Goal: Download file/media

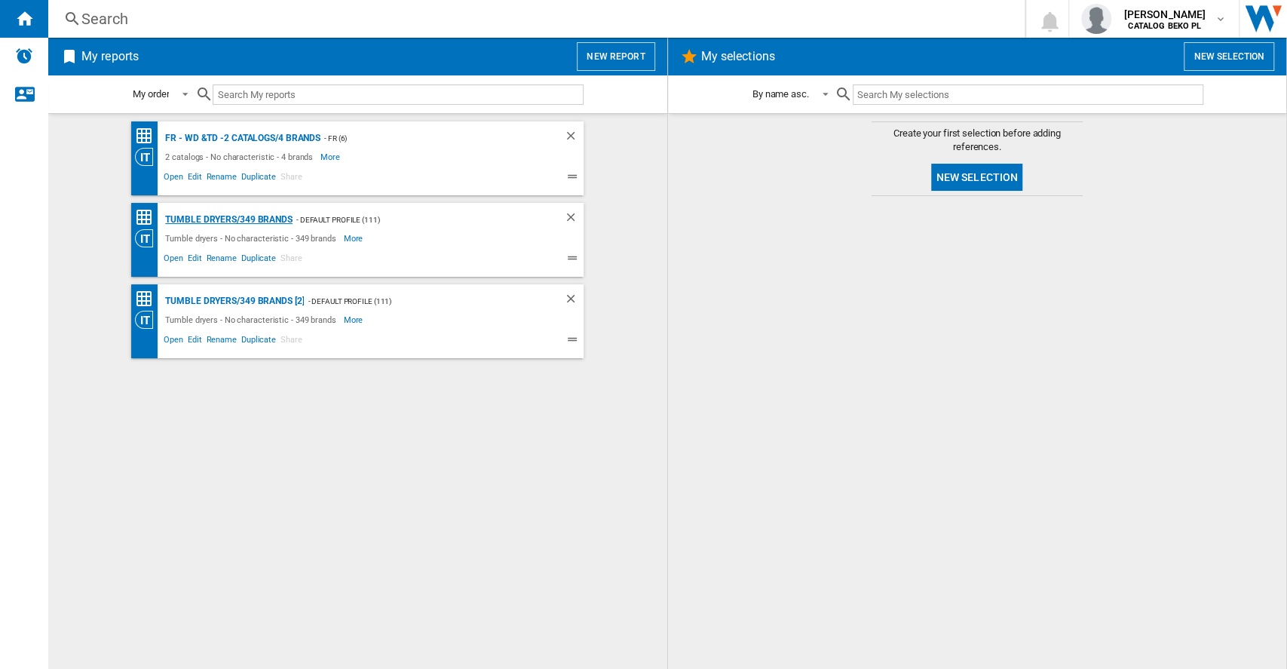
click at [260, 214] on div "Tumble dryers/349 brands" at bounding box center [226, 219] width 131 height 19
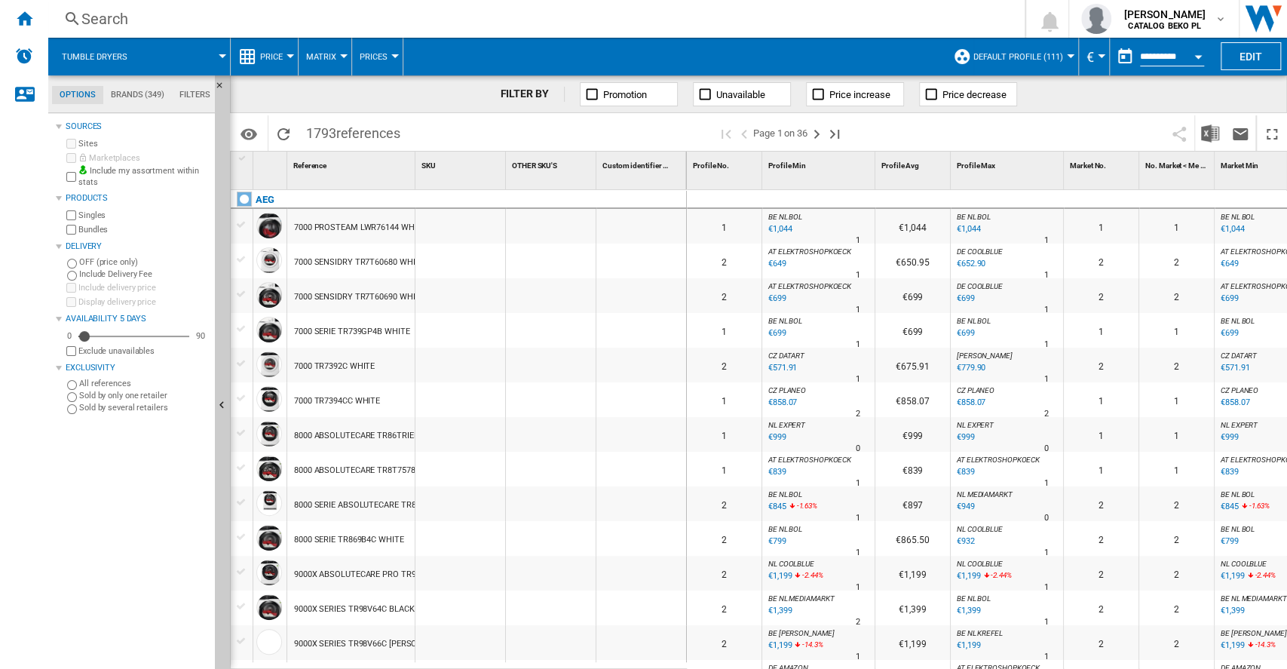
click at [121, 94] on md-tab-item "Brands (349)" at bounding box center [137, 95] width 69 height 18
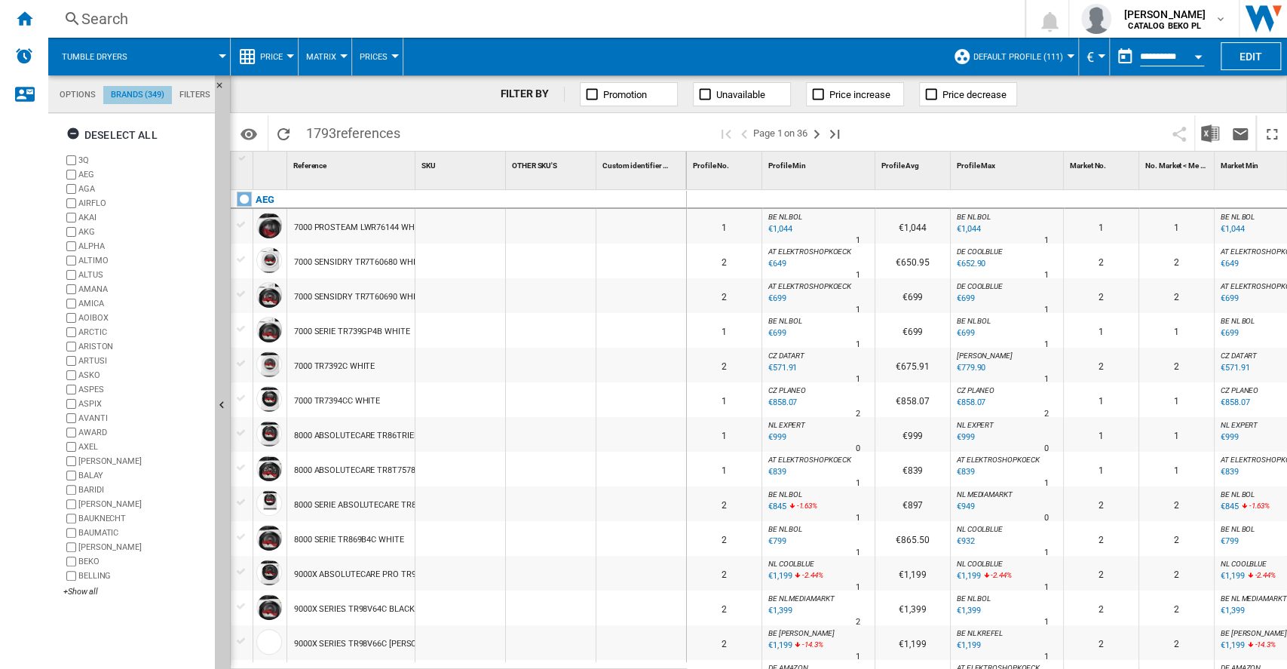
scroll to position [57, 0]
click at [78, 100] on md-tab-item "Options" at bounding box center [77, 95] width 51 height 18
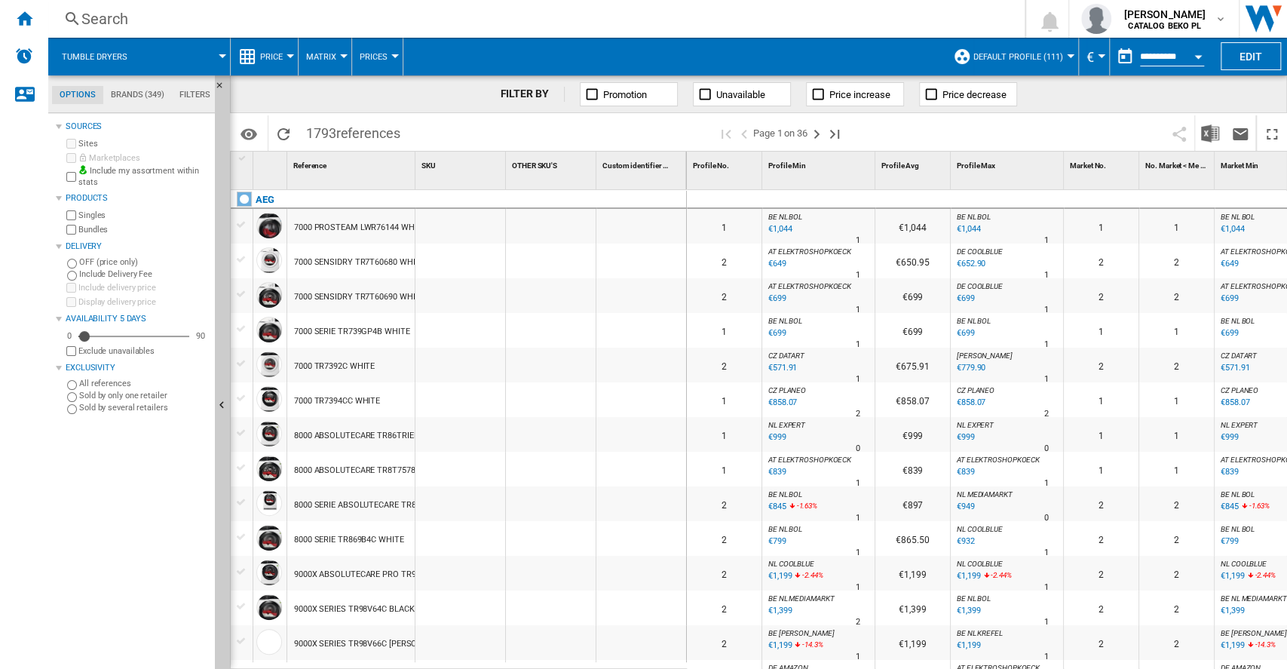
click at [1088, 57] on span "€" at bounding box center [1091, 57] width 8 height 16
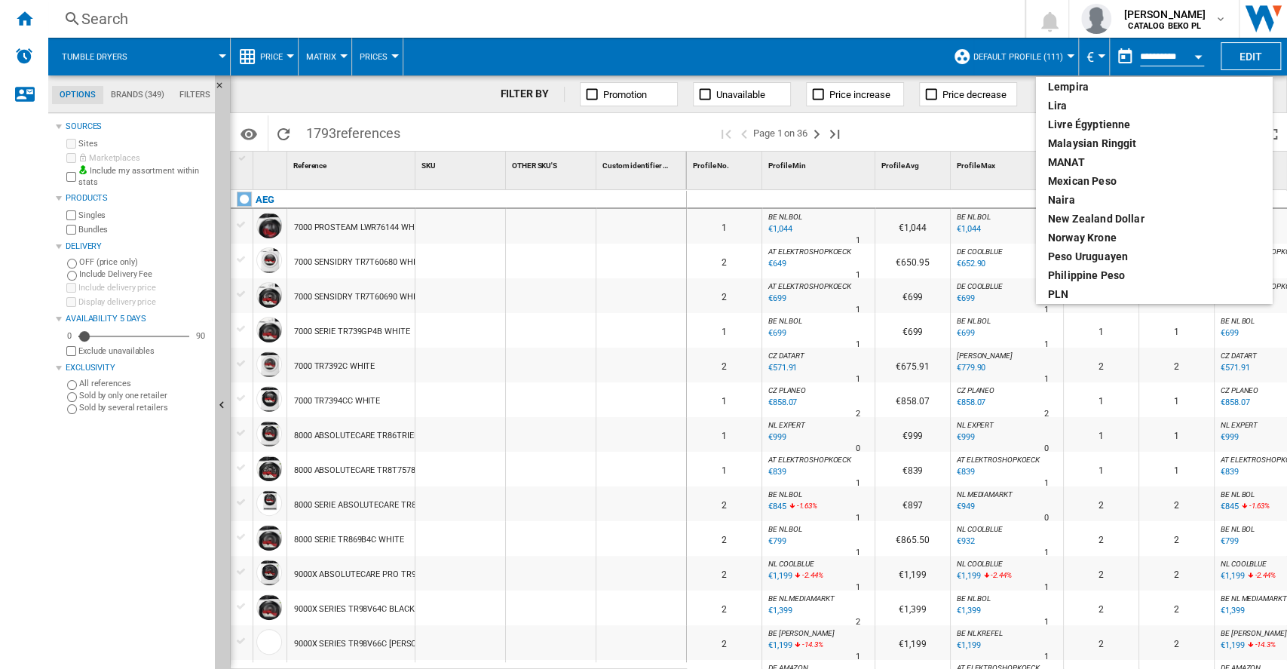
scroll to position [0, 0]
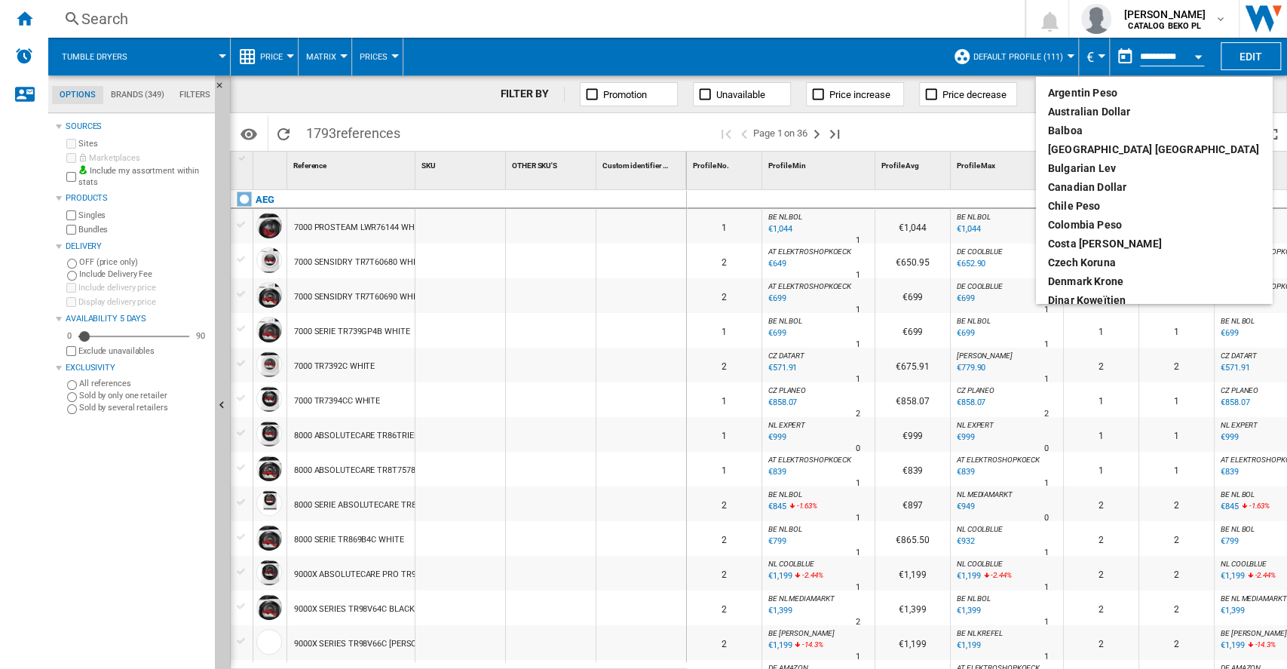
click at [819, 21] on md-backdrop at bounding box center [643, 334] width 1287 height 669
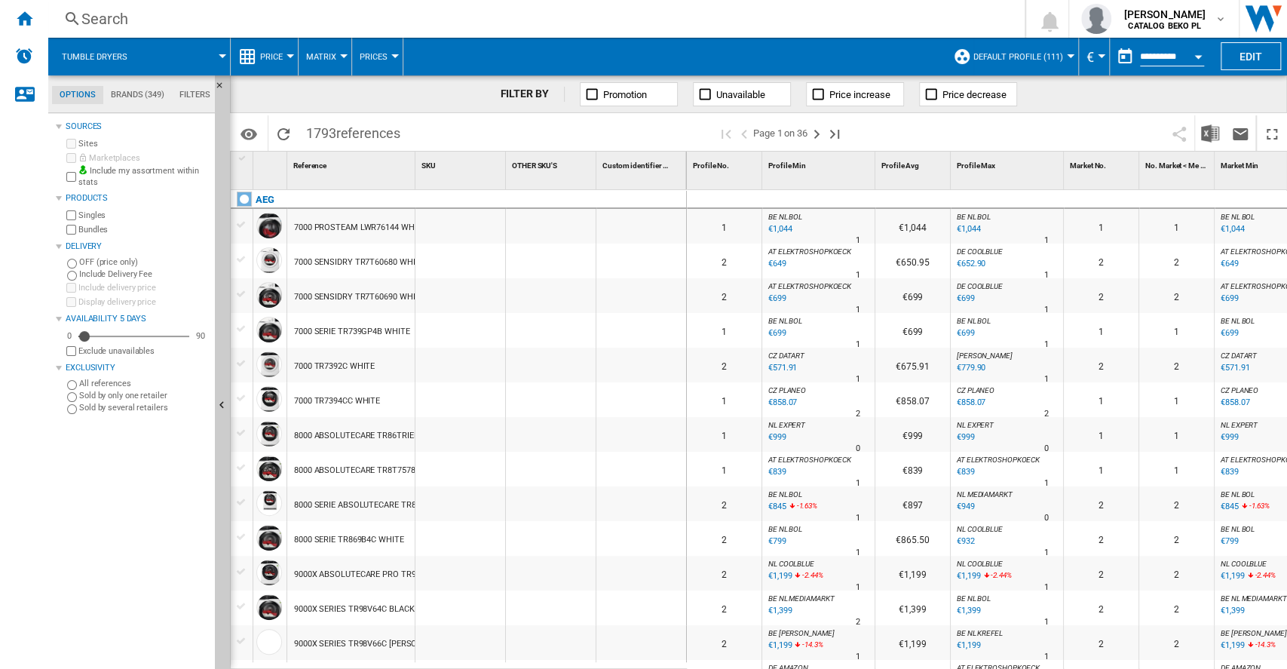
click at [1201, 59] on button "Open calendar" at bounding box center [1198, 54] width 27 height 27
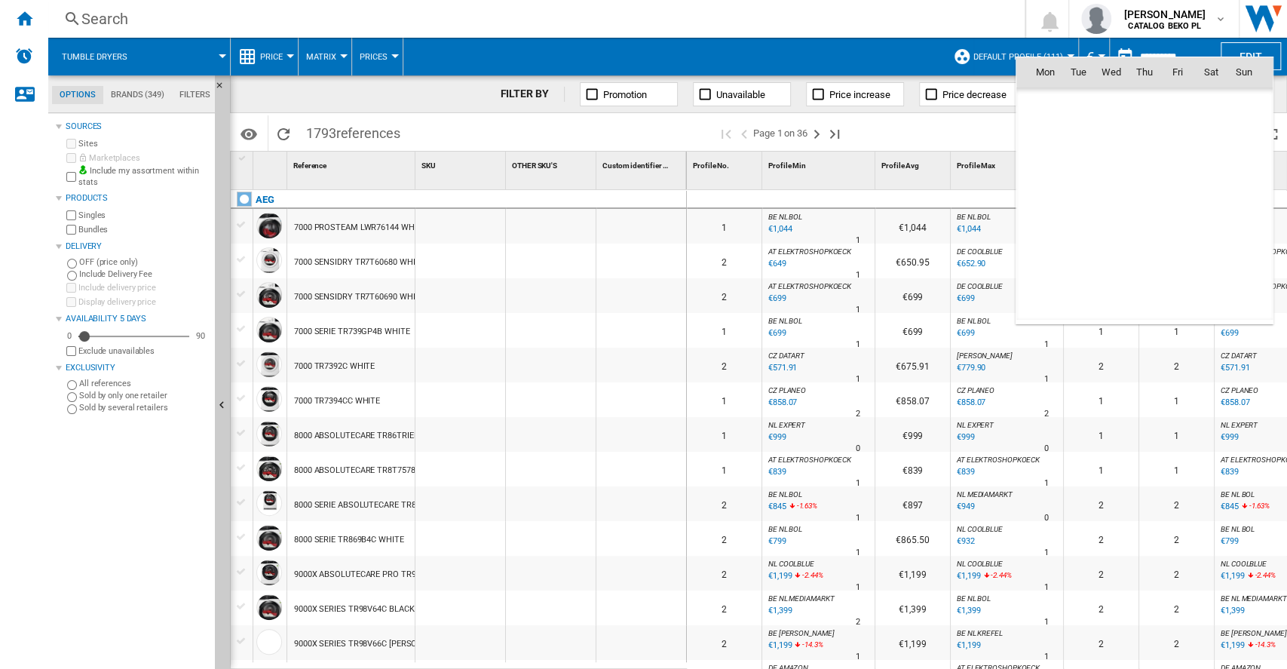
scroll to position [7195, 0]
click at [820, 55] on div at bounding box center [643, 334] width 1287 height 669
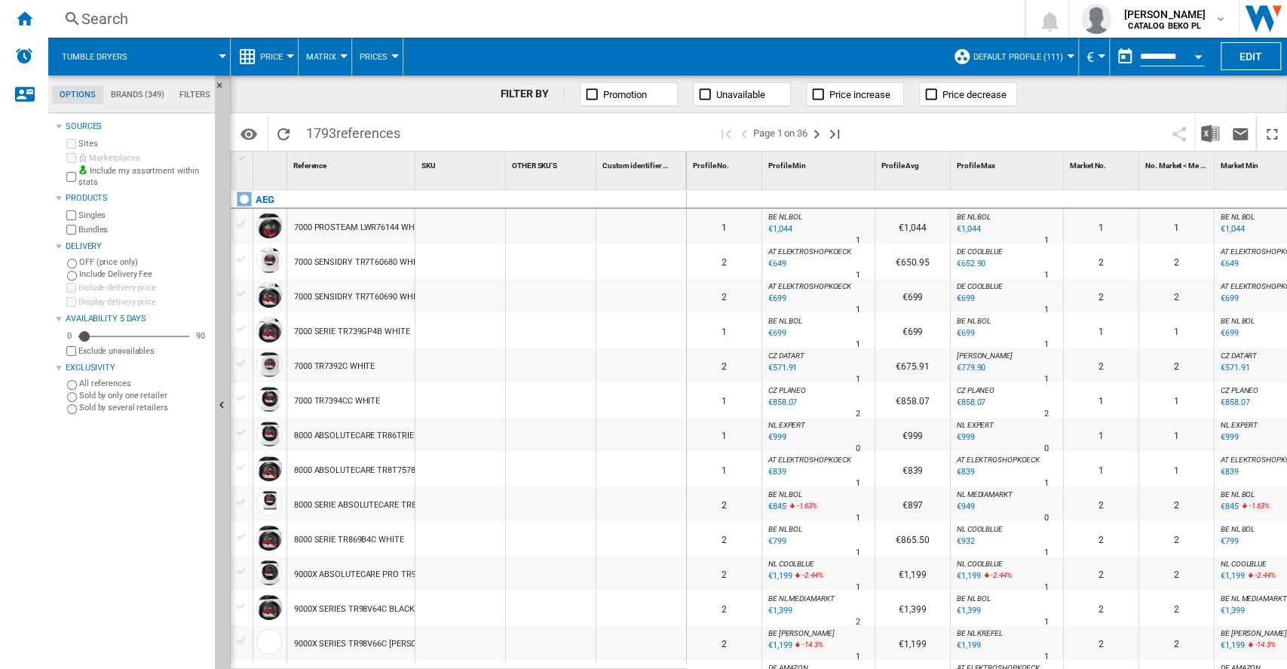
click at [1198, 55] on div "Open calendar" at bounding box center [1199, 57] width 8 height 4
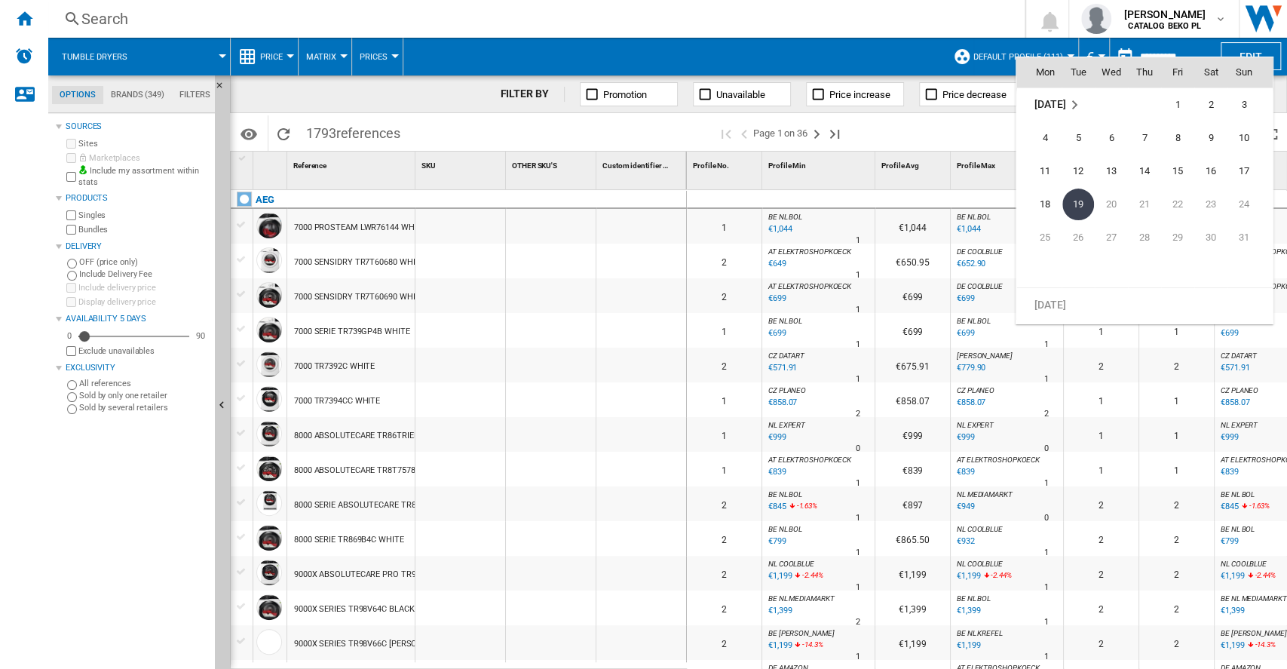
click at [1054, 106] on span "[DATE]" at bounding box center [1050, 104] width 31 height 12
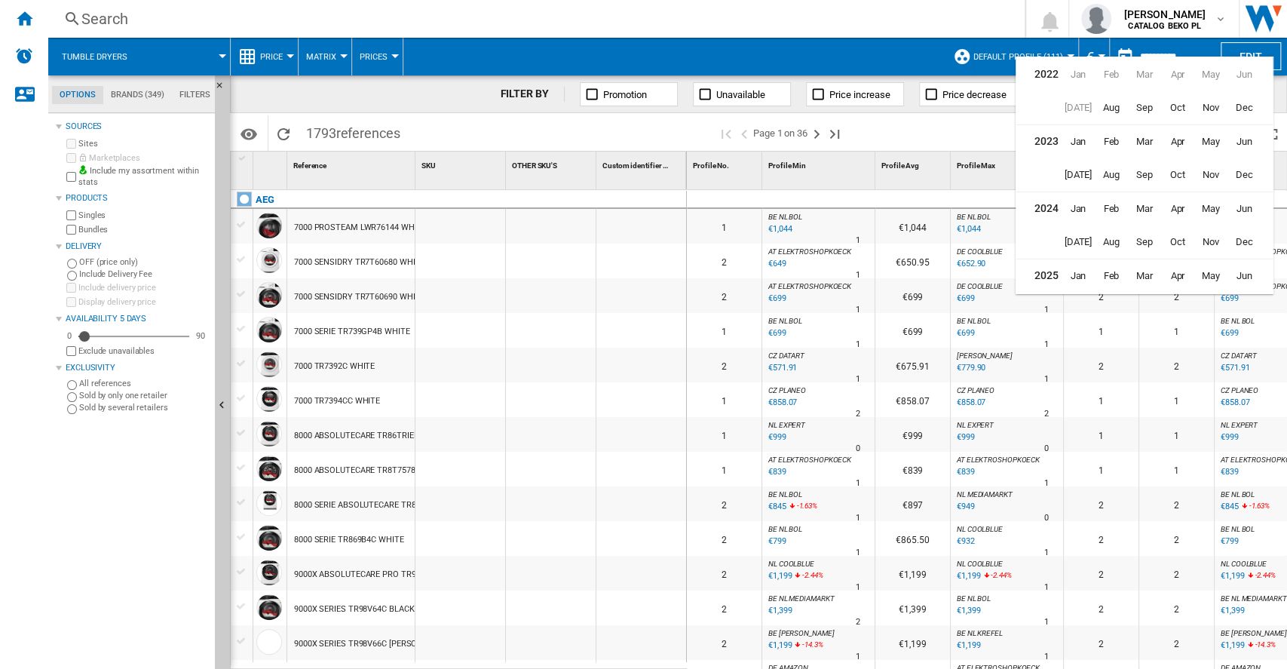
scroll to position [36, 0]
click at [1076, 279] on span "[DATE]" at bounding box center [1078, 273] width 30 height 30
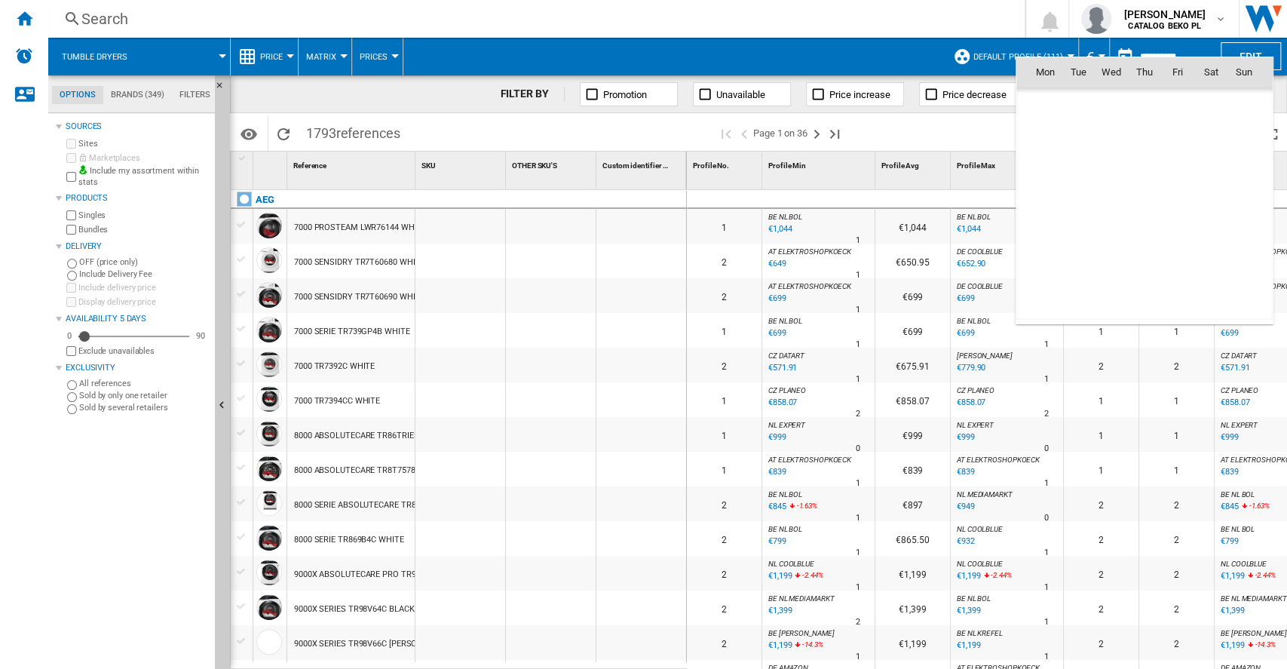
scroll to position [6995, 0]
click at [1142, 268] on span "31" at bounding box center [1145, 271] width 30 height 30
type input "**********"
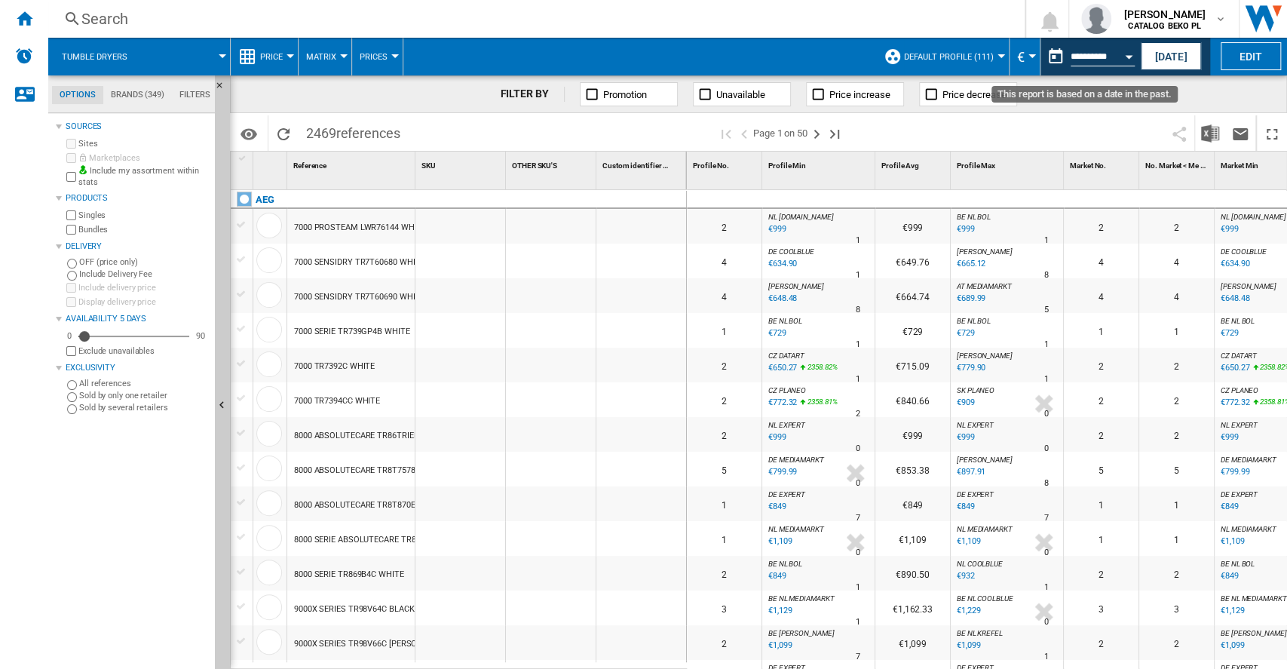
click at [1124, 58] on button "Open calendar" at bounding box center [1128, 54] width 27 height 27
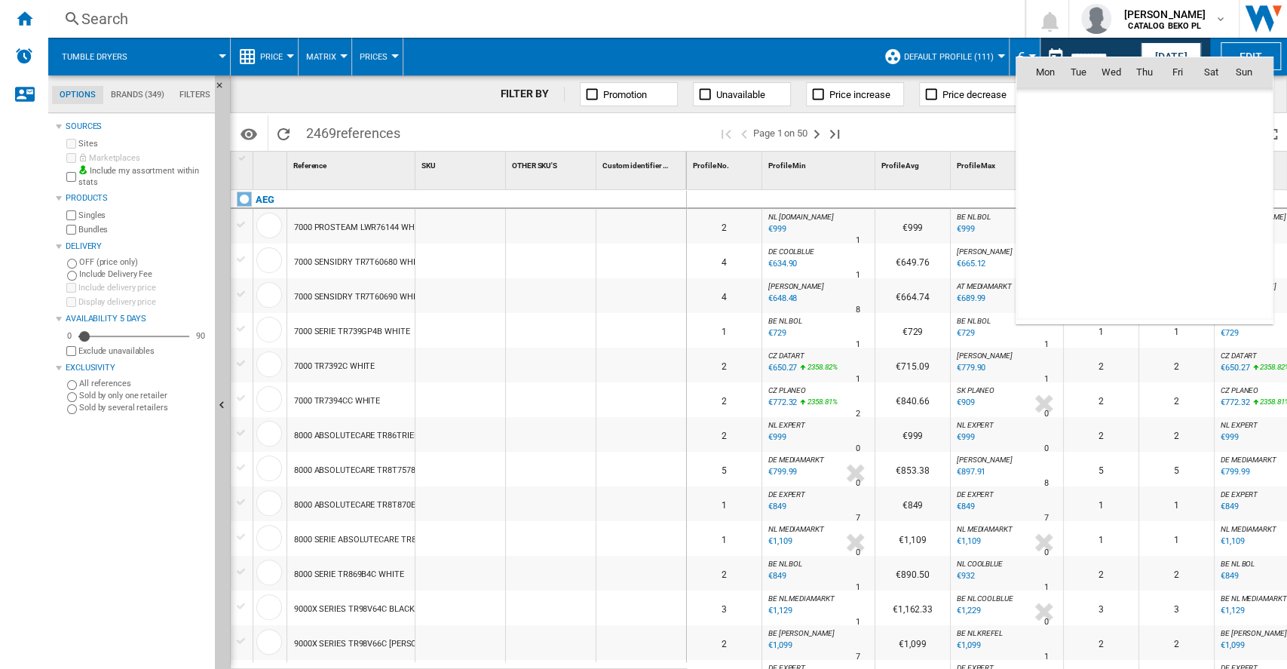
scroll to position [6995, 0]
click at [1098, 275] on span "30" at bounding box center [1112, 271] width 30 height 30
type input "**********"
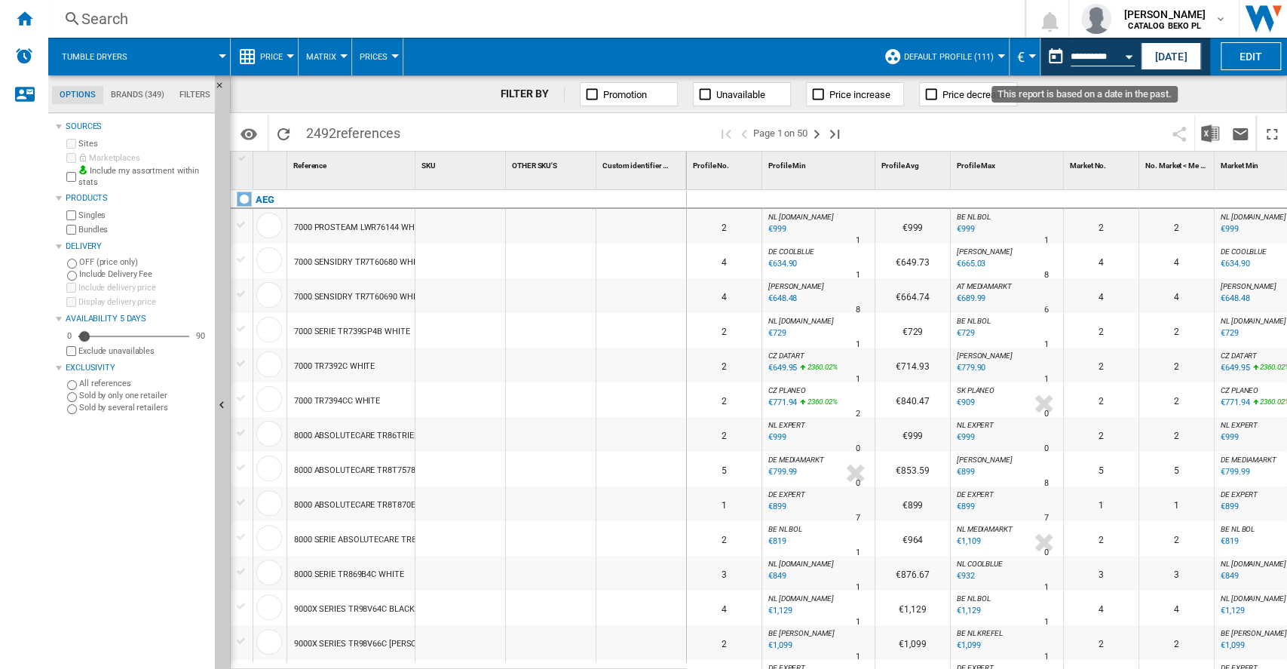
click at [1131, 58] on button "Open calendar" at bounding box center [1128, 54] width 27 height 27
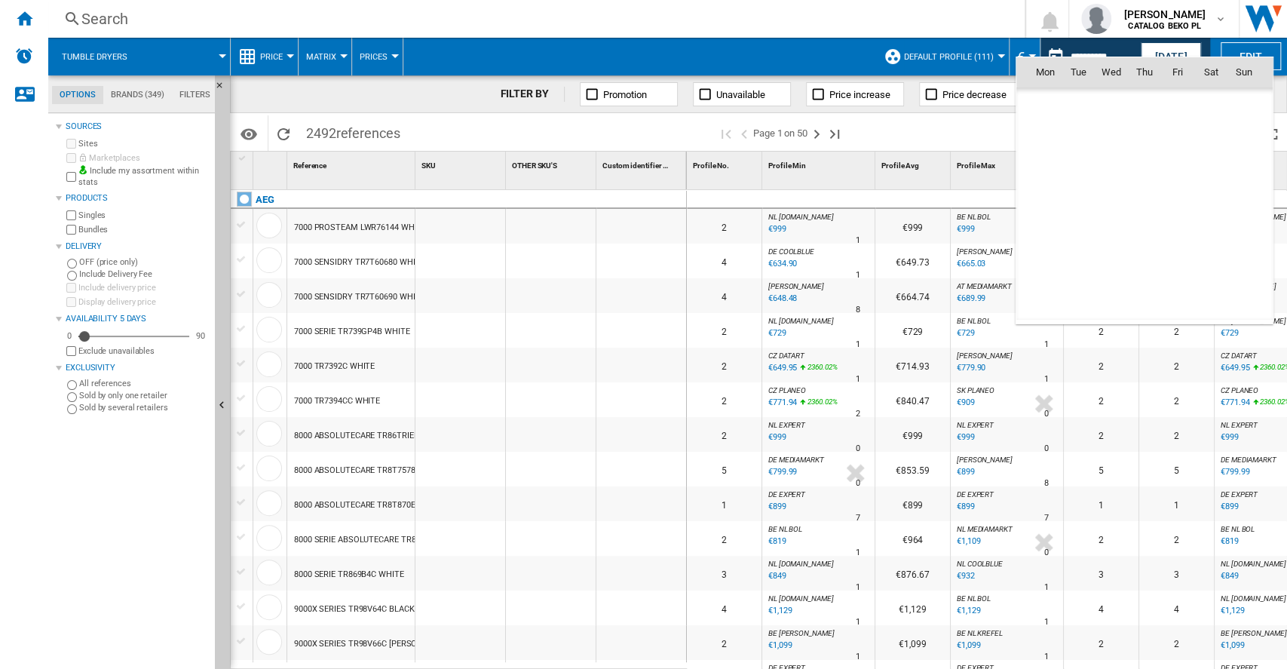
scroll to position [6995, 0]
click at [950, 118] on div at bounding box center [643, 334] width 1287 height 669
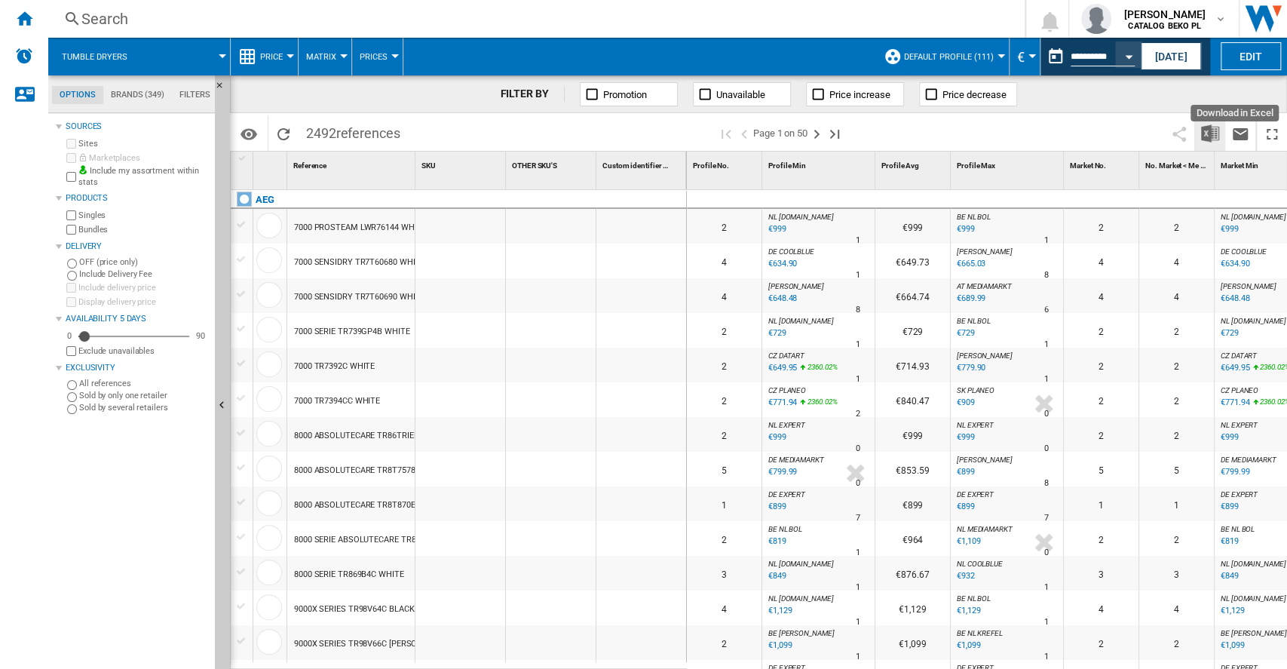
click at [1210, 142] on img "Download in Excel" at bounding box center [1210, 133] width 18 height 18
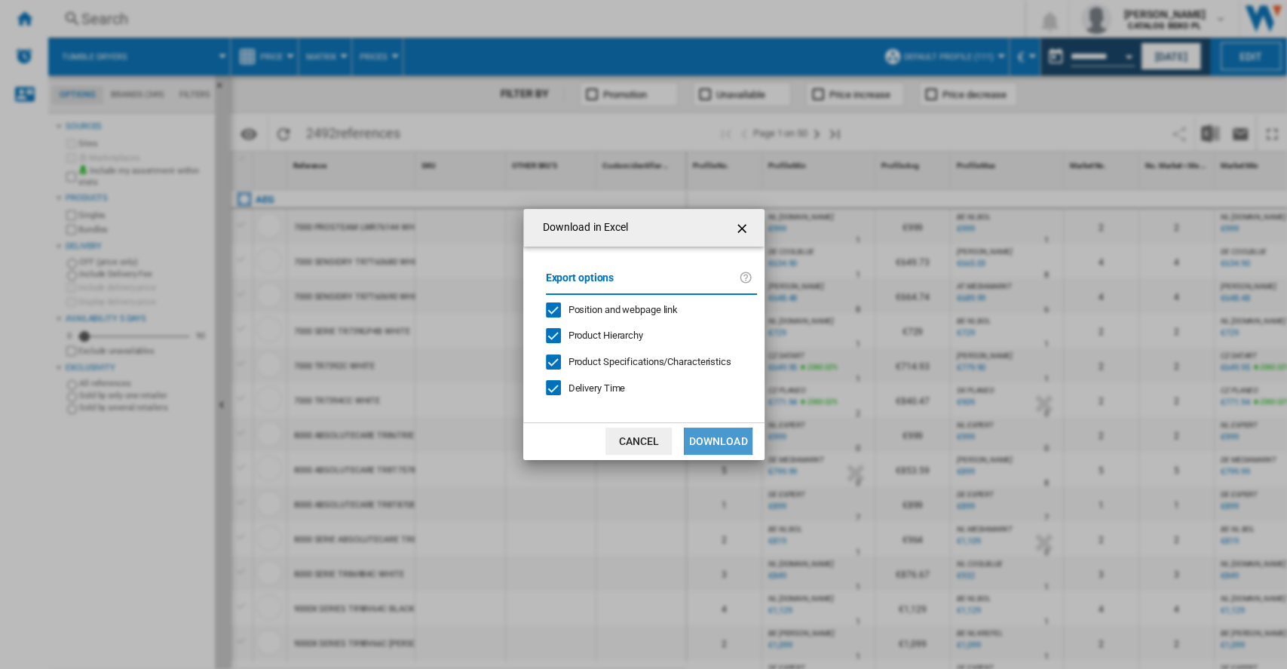
click at [712, 446] on button "Download" at bounding box center [718, 441] width 68 height 27
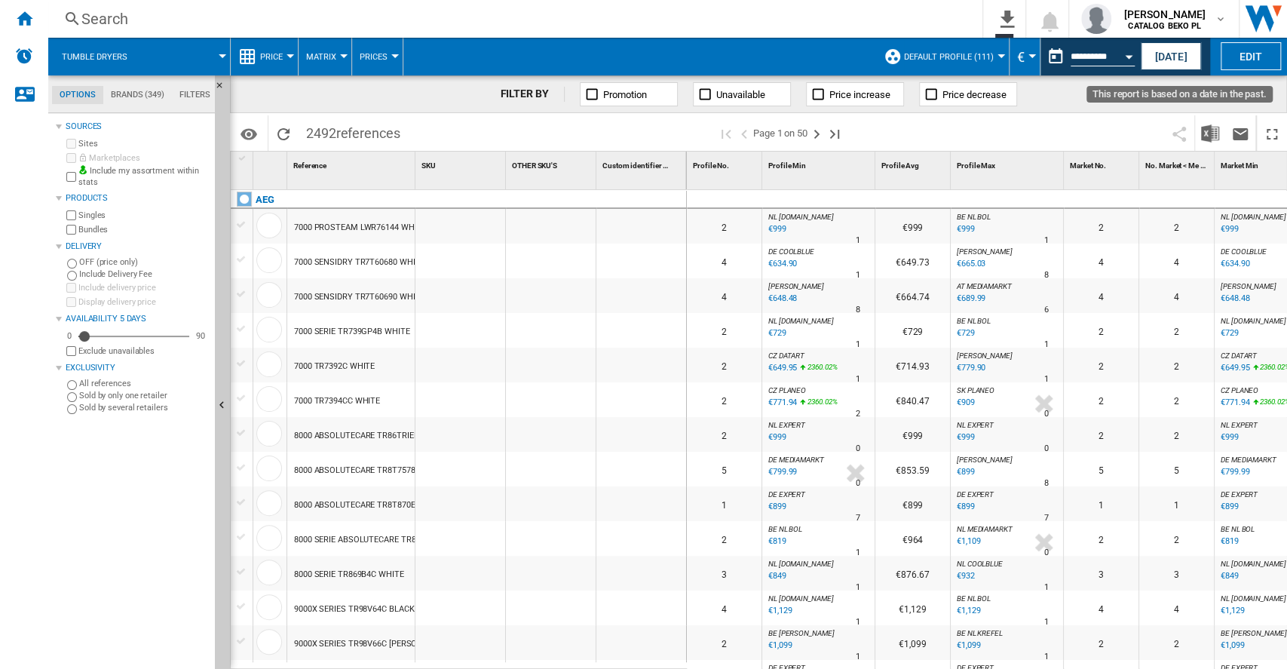
click at [1127, 62] on button "Open calendar" at bounding box center [1128, 54] width 27 height 27
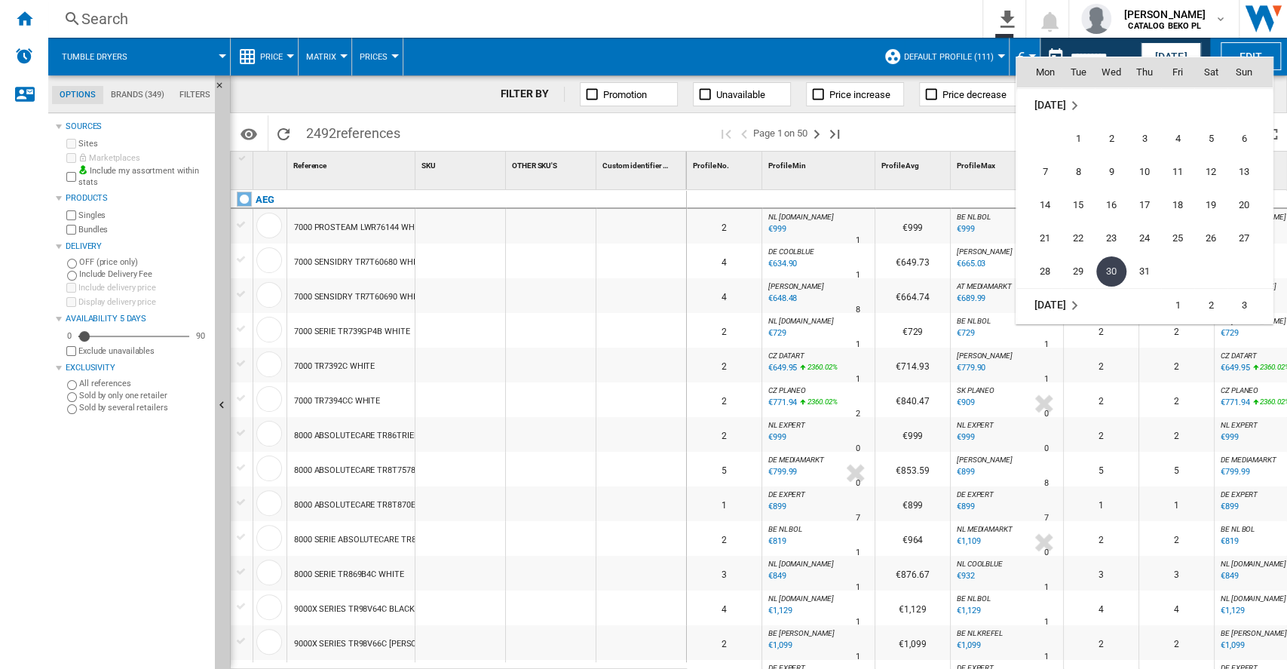
click at [1067, 100] on md-icon "July 2025" at bounding box center [1075, 106] width 18 height 18
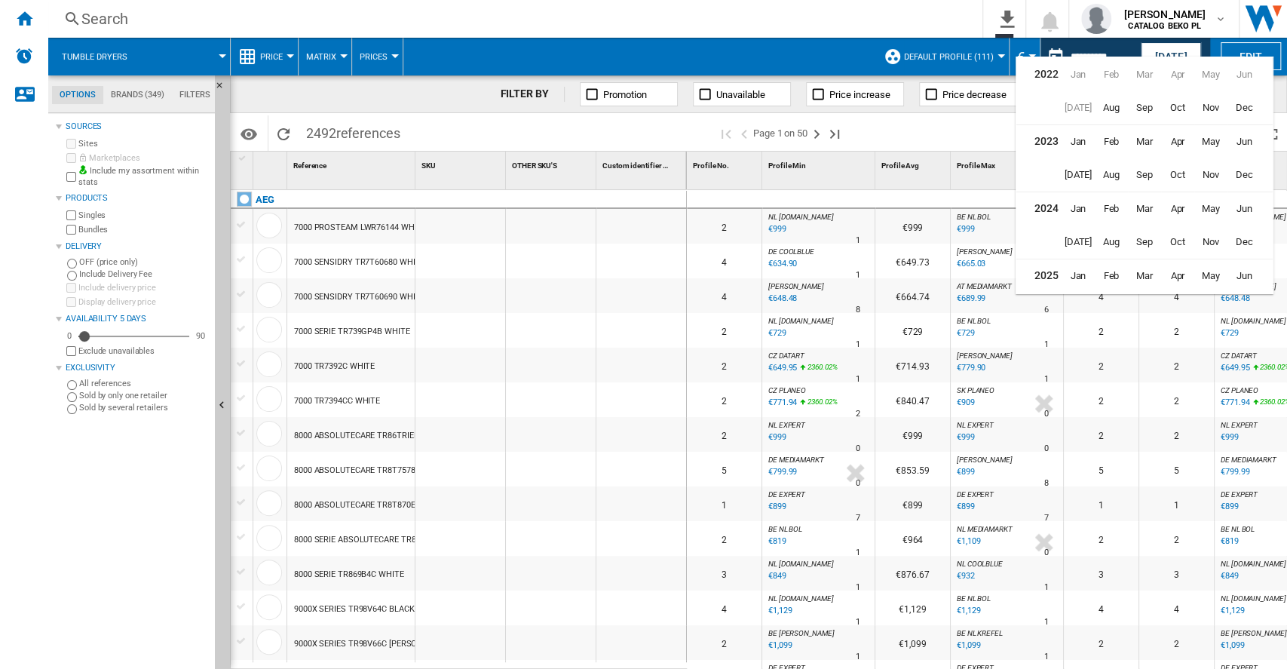
scroll to position [36, 0]
click at [1121, 272] on span "Aug" at bounding box center [1112, 273] width 32 height 32
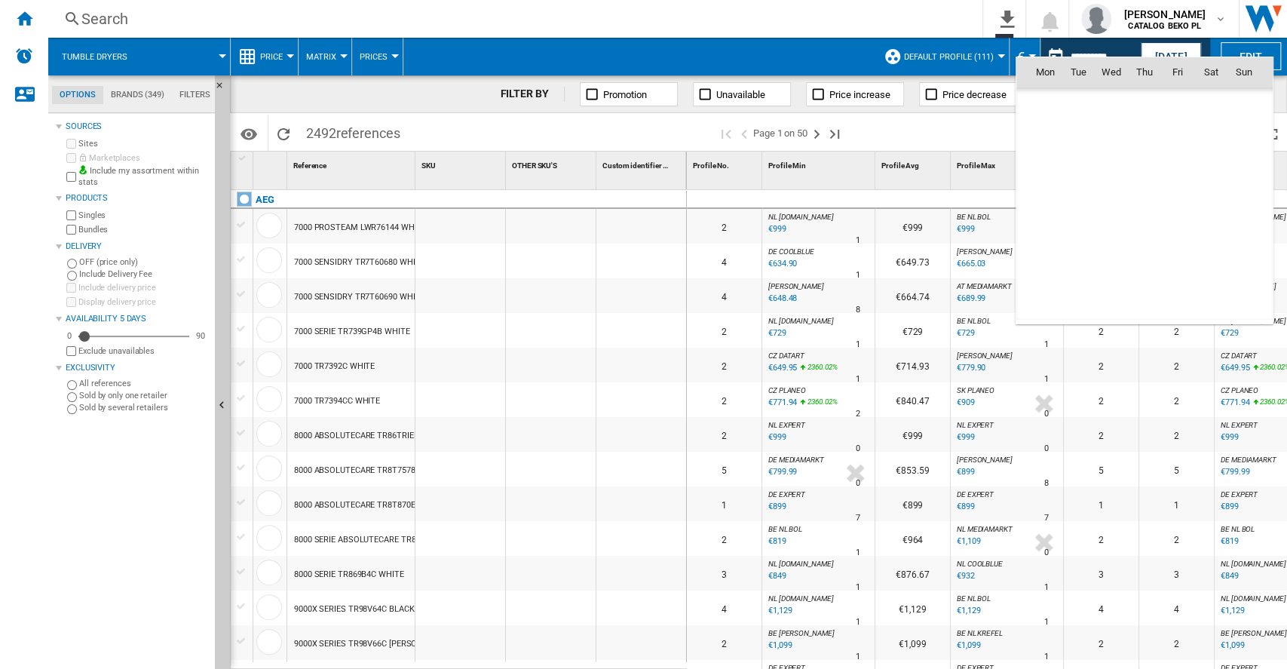
scroll to position [7195, 0]
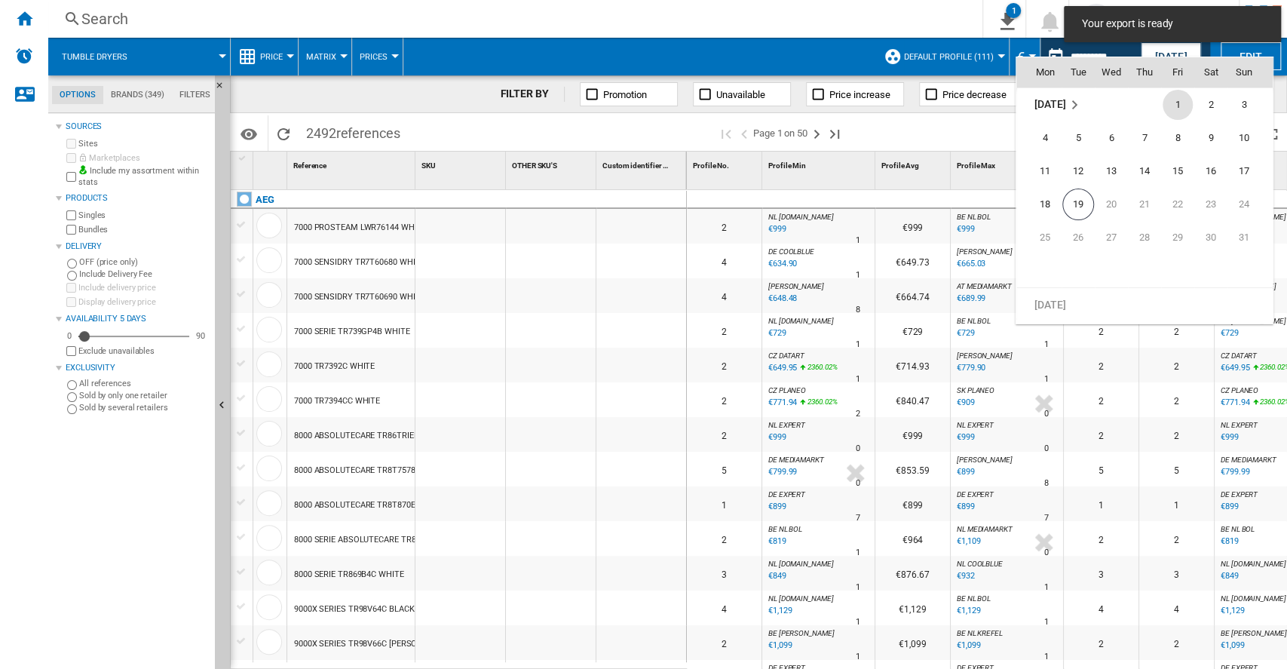
click at [683, 51] on div at bounding box center [643, 334] width 1287 height 669
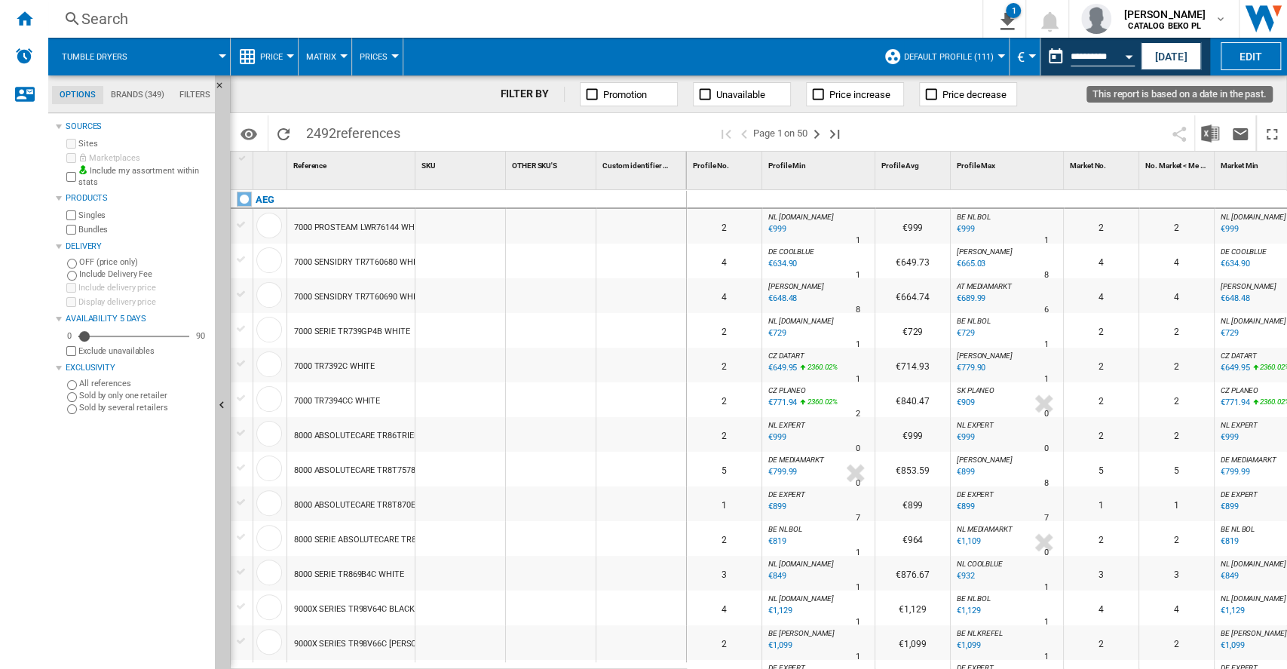
click at [1131, 53] on button "Open calendar" at bounding box center [1128, 54] width 27 height 27
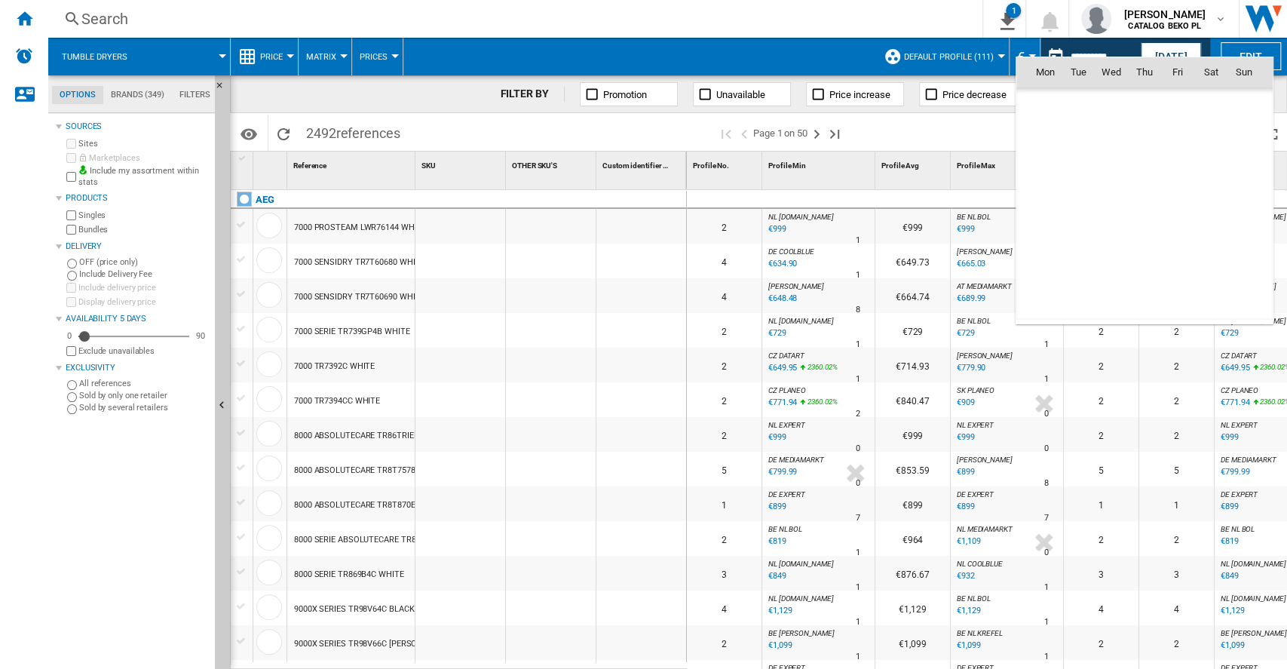
scroll to position [6995, 0]
click at [1057, 106] on span "[DATE]" at bounding box center [1050, 105] width 31 height 12
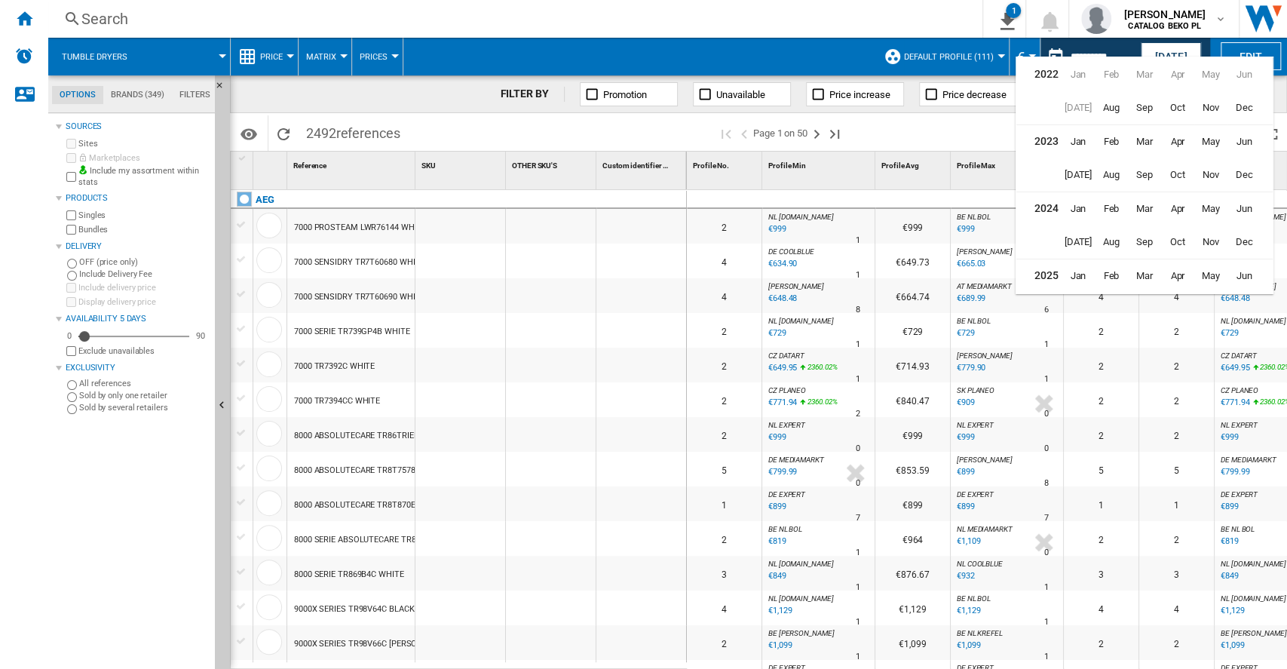
scroll to position [36, 0]
click at [1104, 271] on span "Aug" at bounding box center [1112, 273] width 32 height 32
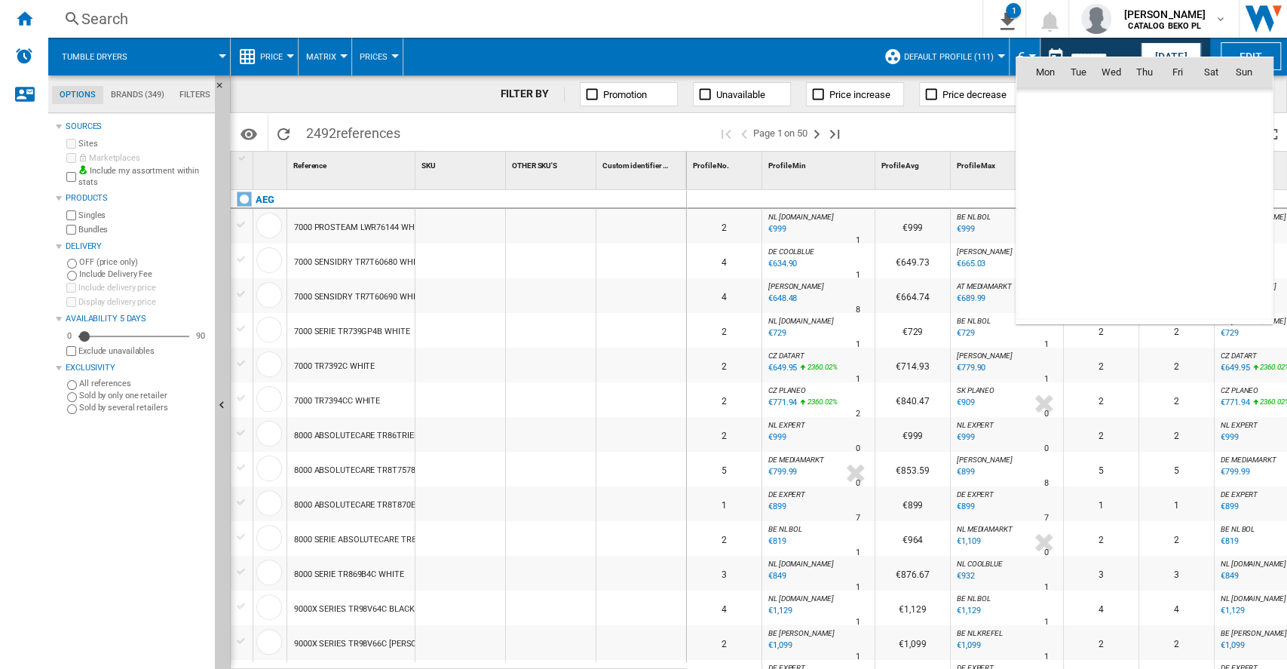
scroll to position [7195, 0]
click at [1149, 178] on span "14" at bounding box center [1145, 171] width 30 height 30
type input "**********"
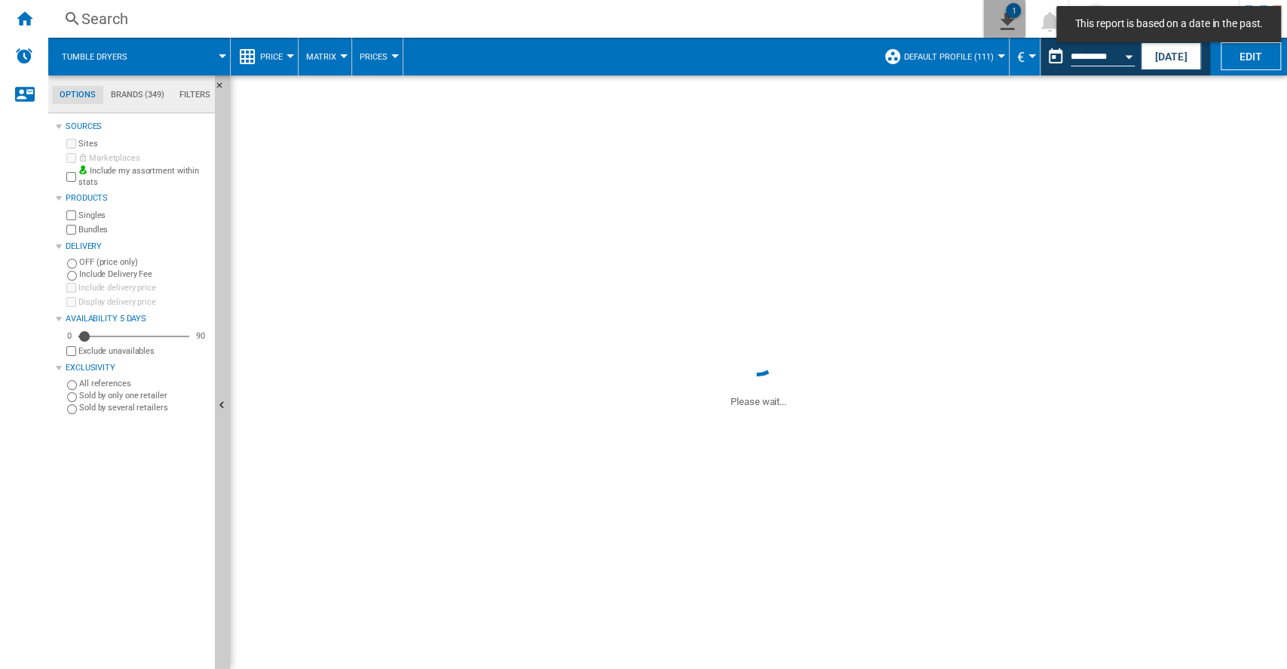
click at [1011, 18] on ng-md-icon "1\a export" at bounding box center [1005, 19] width 18 height 19
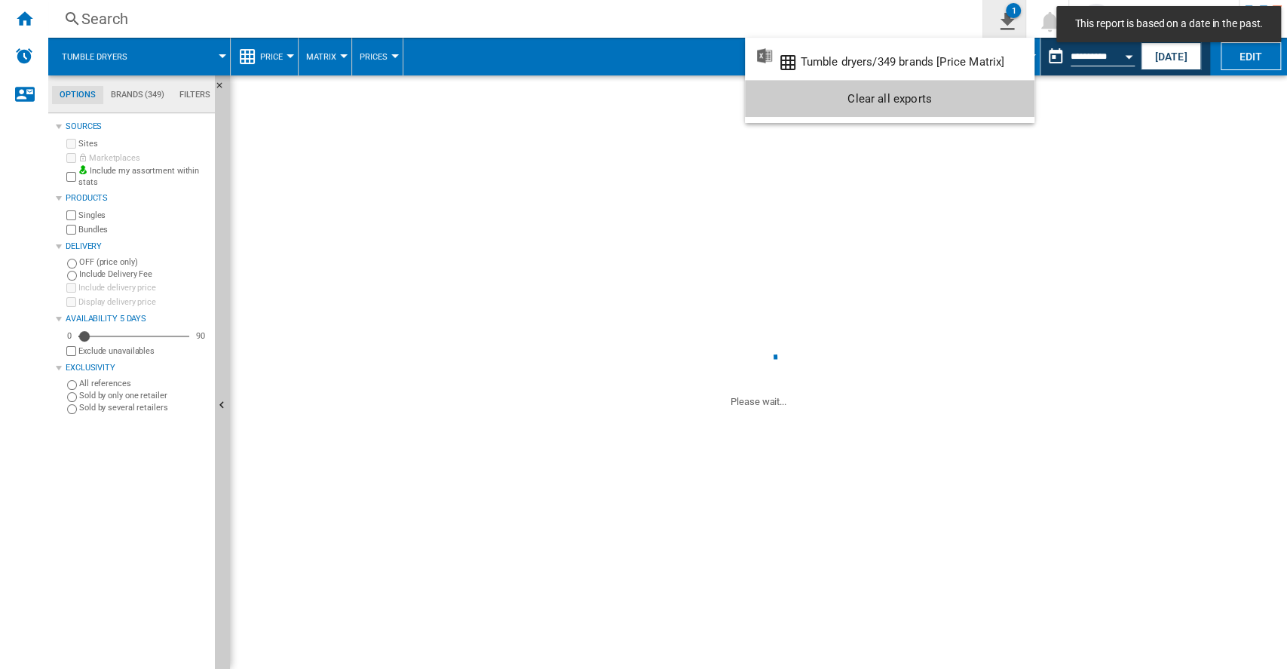
click at [1011, 18] on md-backdrop at bounding box center [643, 334] width 1287 height 669
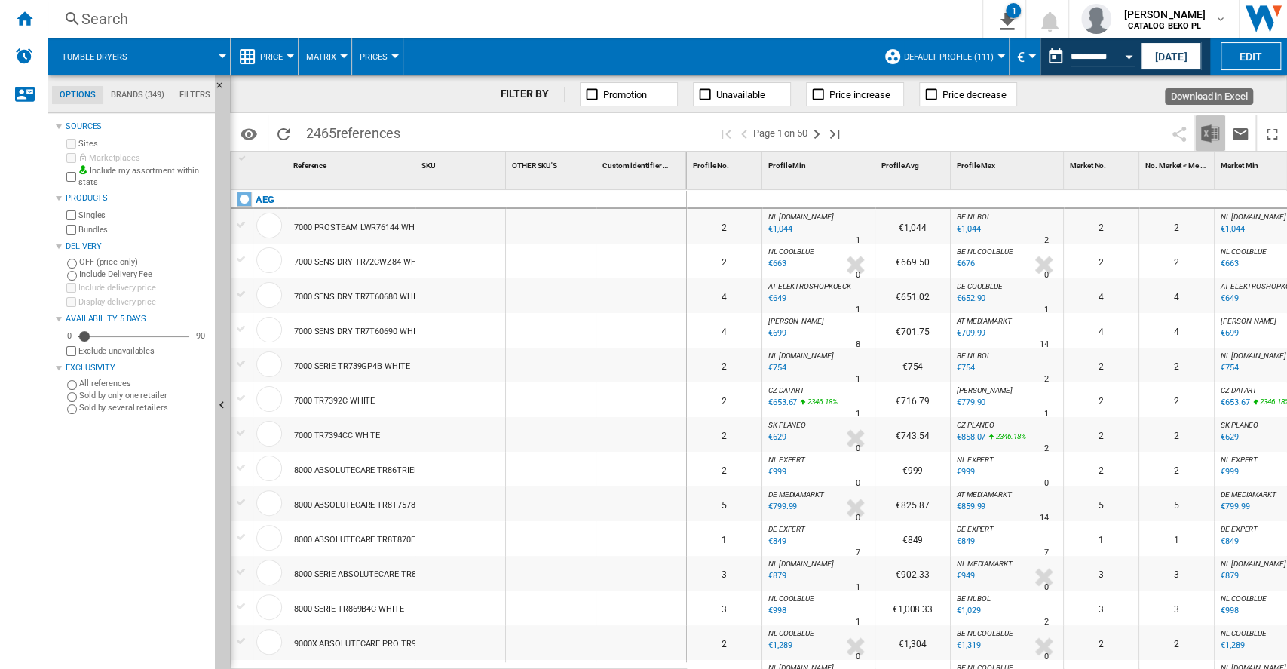
click at [1205, 136] on img "Download in Excel" at bounding box center [1210, 133] width 18 height 18
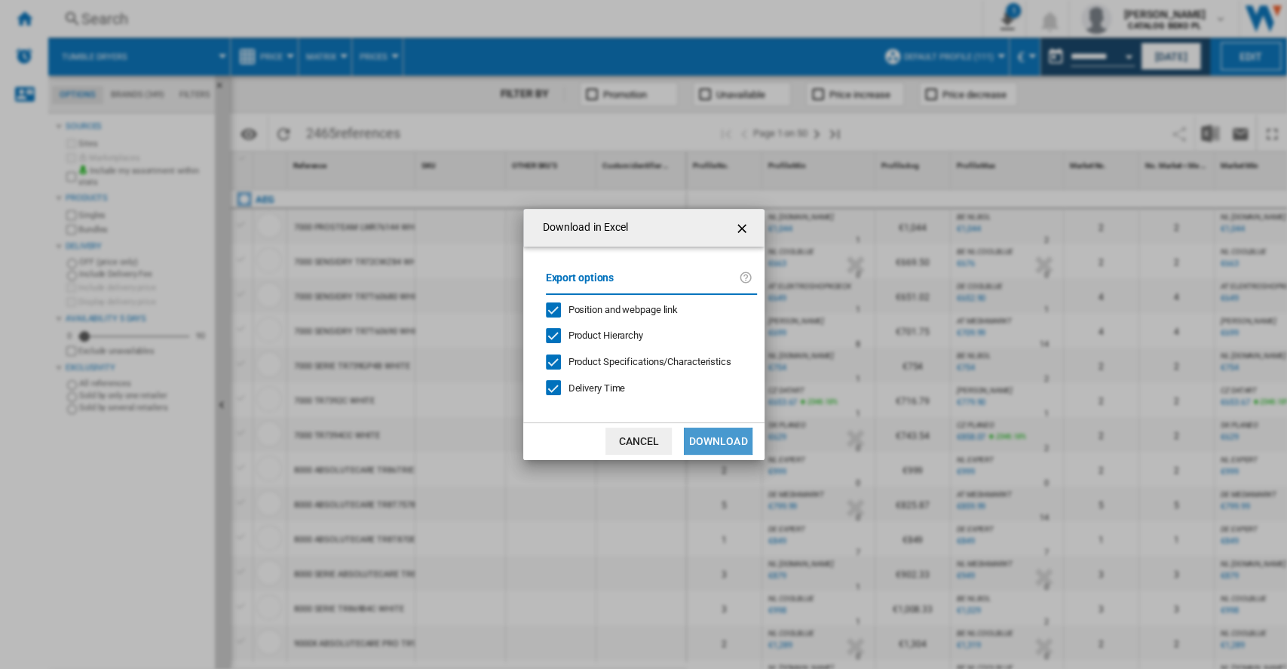
click at [718, 446] on button "Download" at bounding box center [718, 441] width 68 height 27
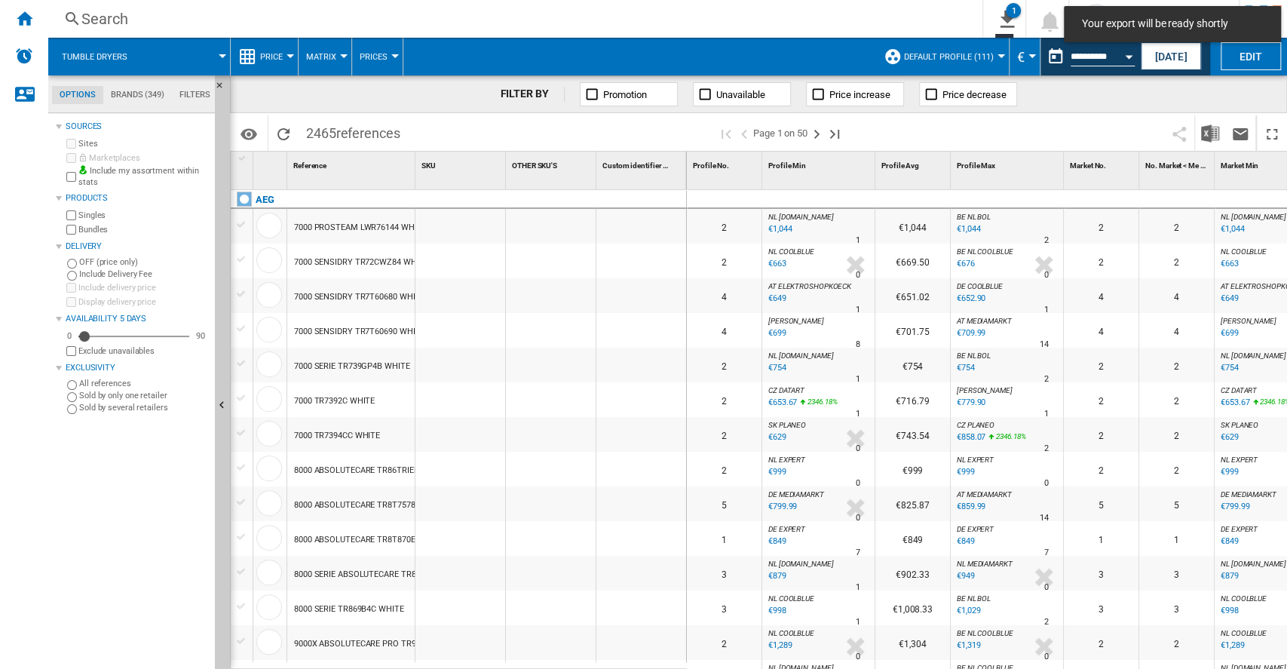
click at [1017, 49] on span "€" at bounding box center [1021, 57] width 8 height 16
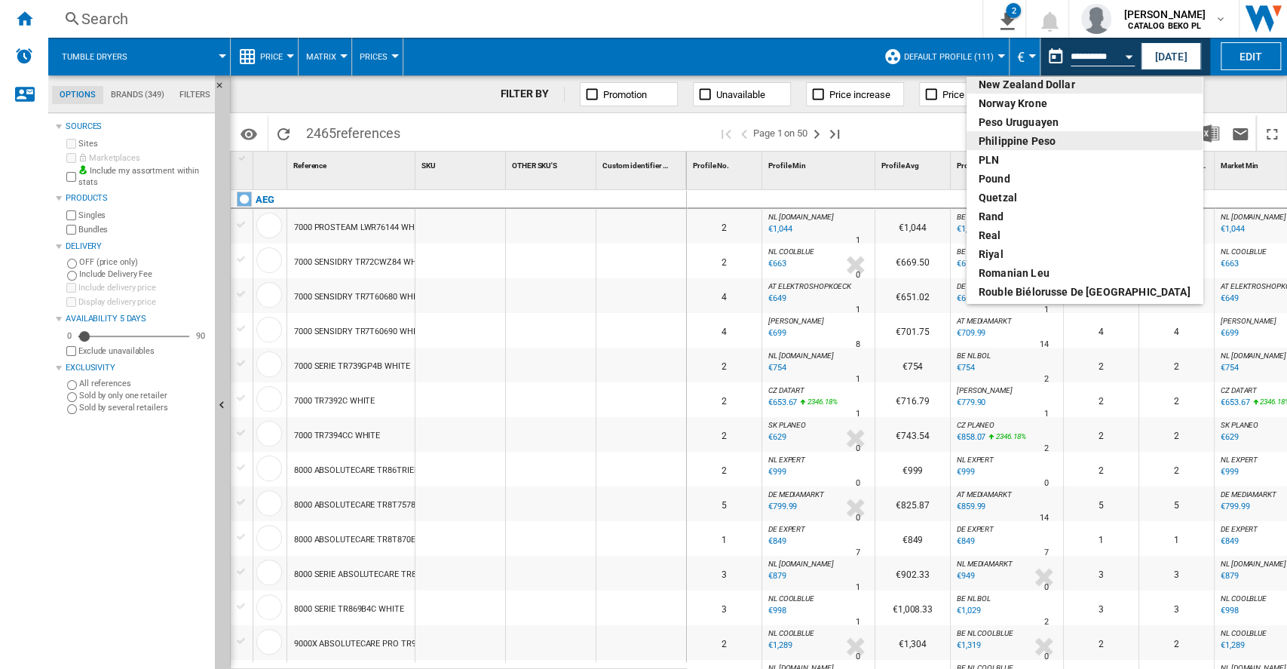
scroll to position [534, 0]
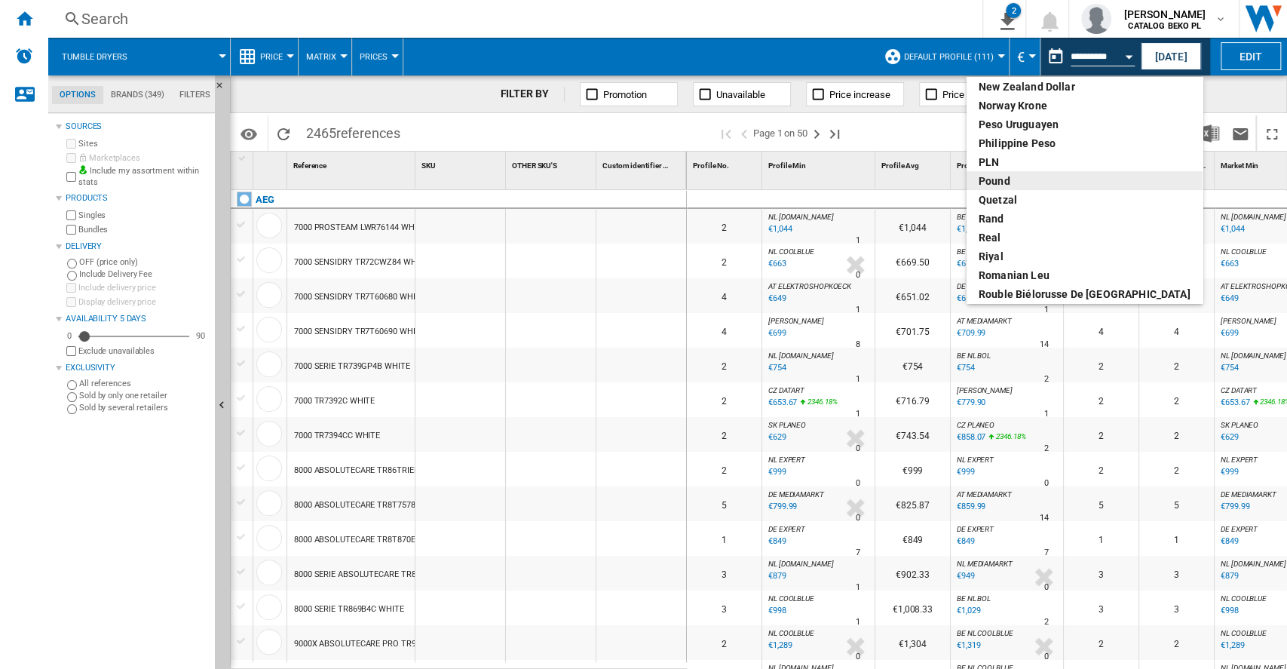
click at [1003, 184] on div "pound" at bounding box center [1085, 180] width 212 height 15
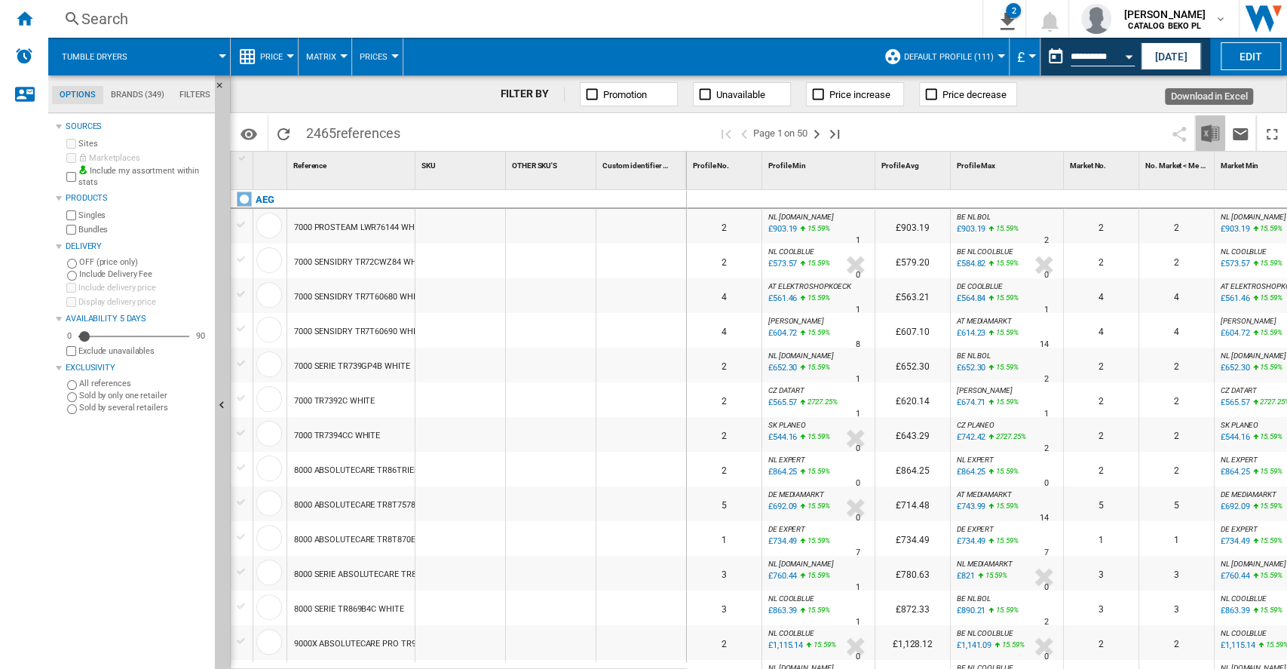
click at [1209, 127] on img "Download in Excel" at bounding box center [1210, 133] width 18 height 18
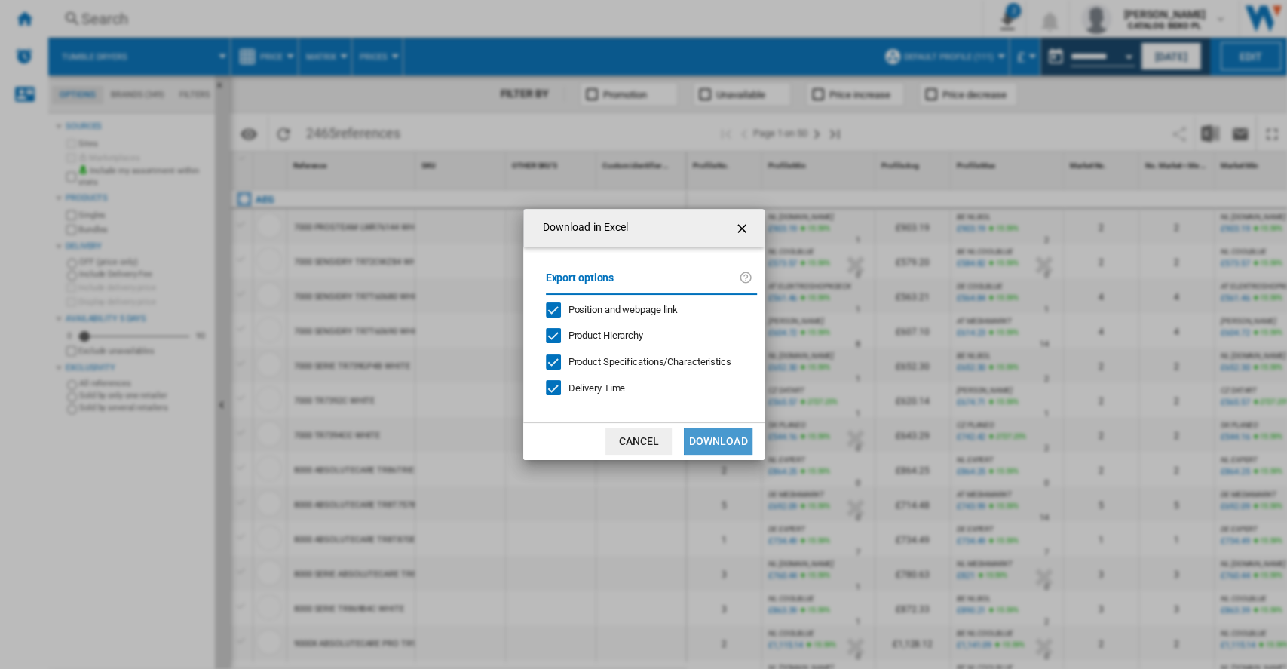
click at [716, 444] on button "Download" at bounding box center [718, 441] width 68 height 27
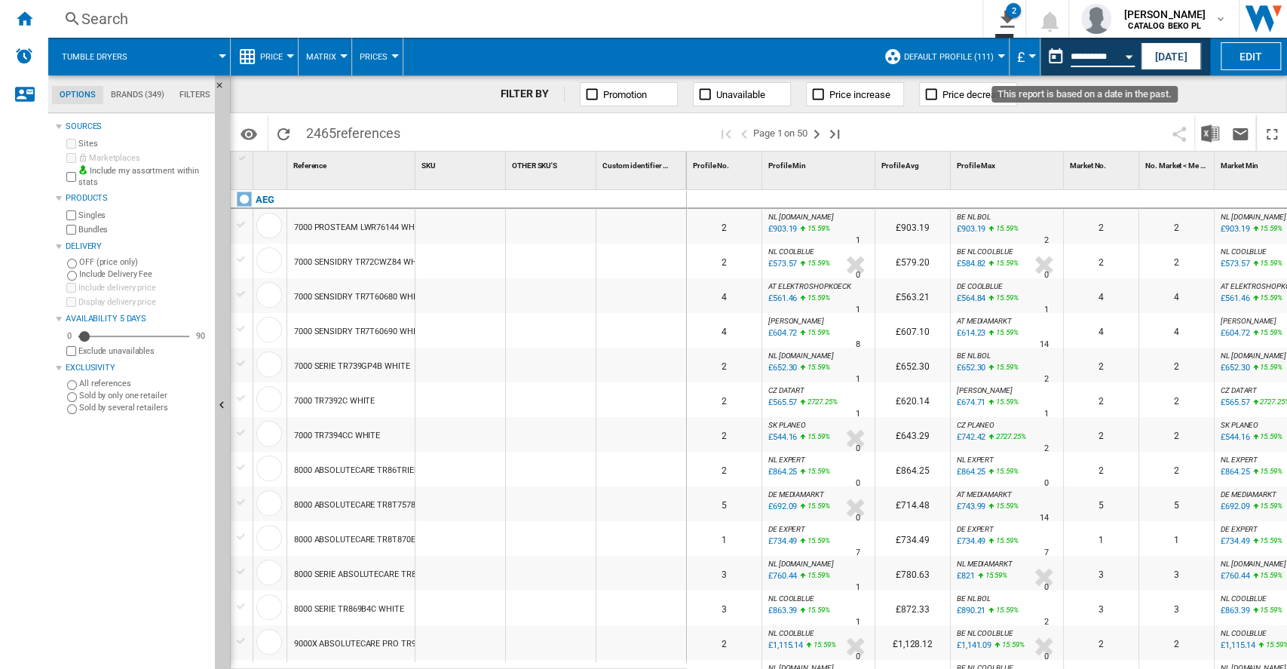
click at [1109, 57] on input "**********" at bounding box center [1103, 59] width 64 height 14
click at [1122, 57] on button "Open calendar" at bounding box center [1128, 54] width 27 height 27
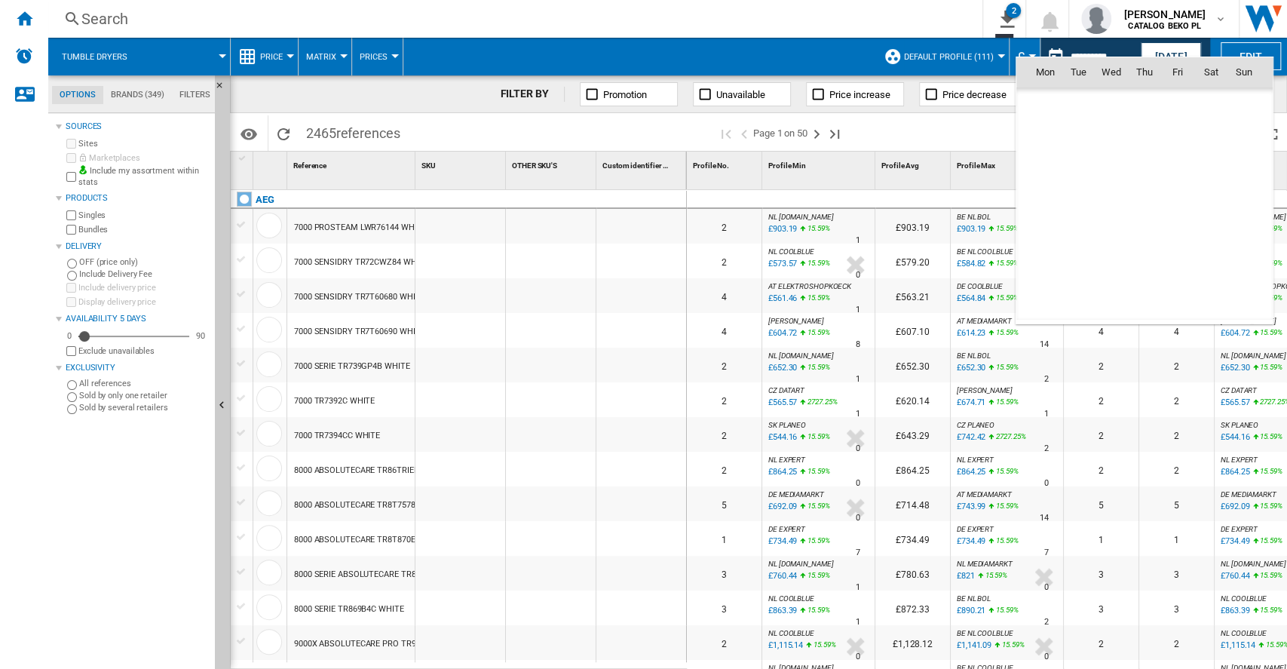
scroll to position [7195, 0]
click at [1057, 100] on span "[DATE]" at bounding box center [1050, 104] width 31 height 12
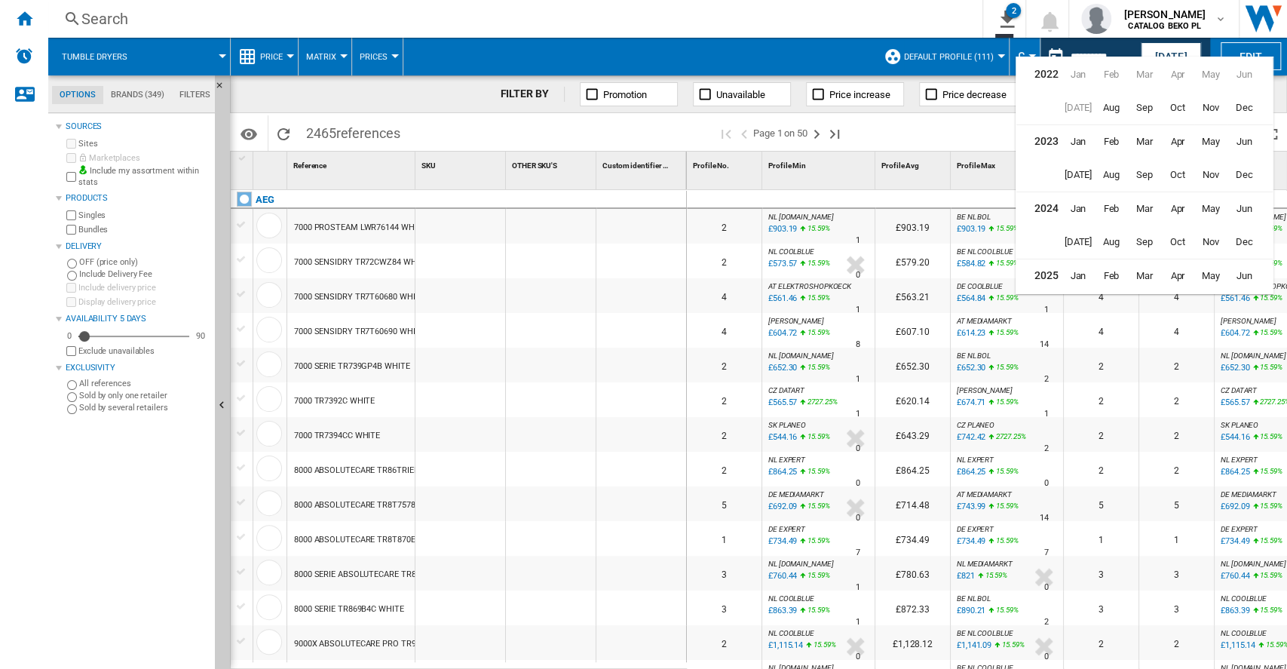
scroll to position [36, 0]
click at [1082, 261] on span "[DATE]" at bounding box center [1078, 273] width 30 height 30
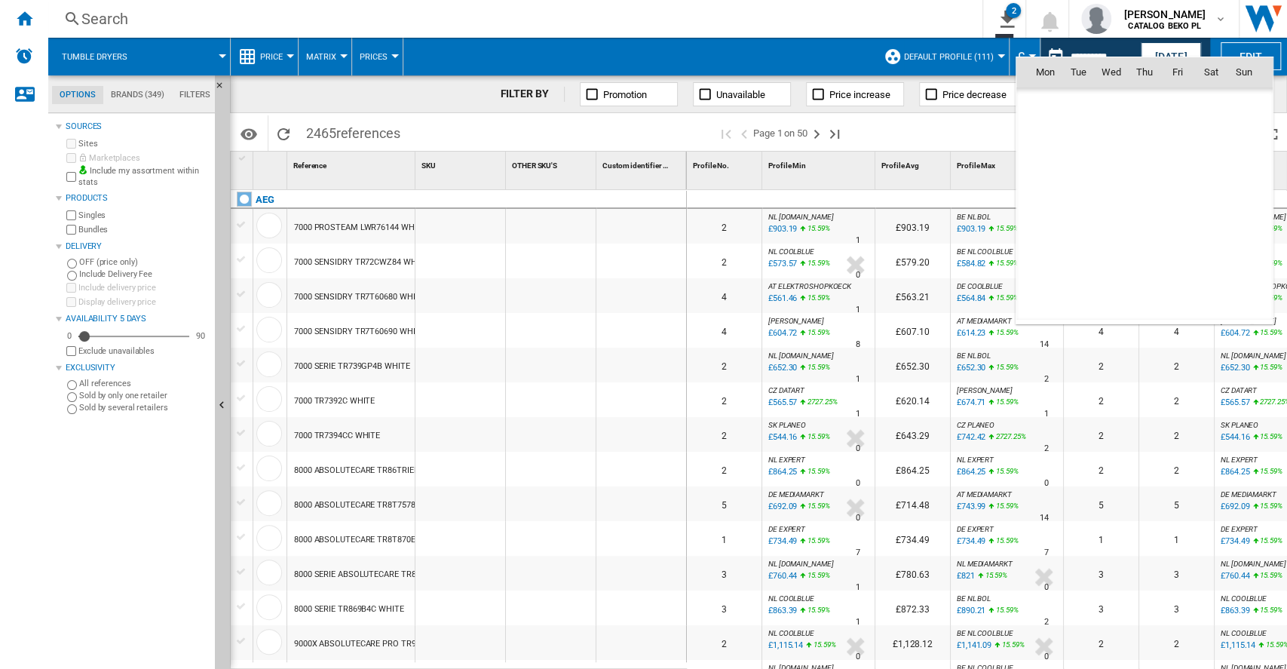
scroll to position [6995, 0]
click at [1104, 268] on span "30" at bounding box center [1112, 271] width 30 height 30
type input "**********"
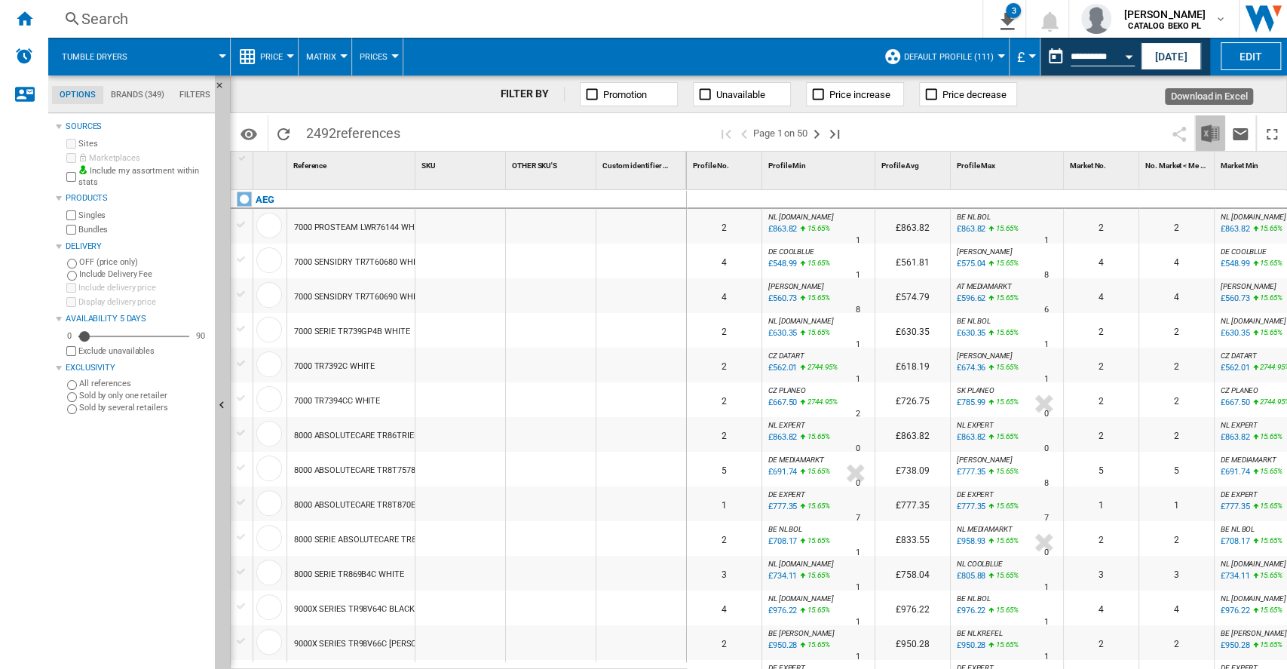
click at [1207, 140] on img "Download in Excel" at bounding box center [1210, 133] width 18 height 18
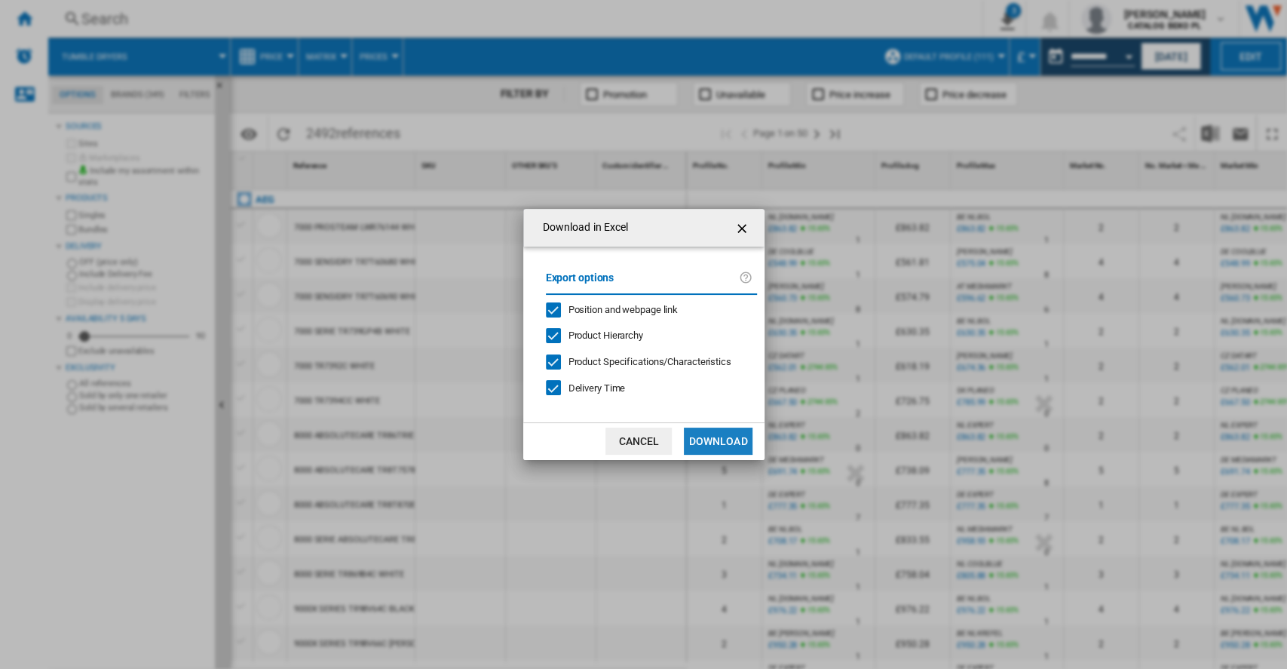
click at [726, 446] on button "Download" at bounding box center [718, 441] width 68 height 27
